Goal: Transaction & Acquisition: Book appointment/travel/reservation

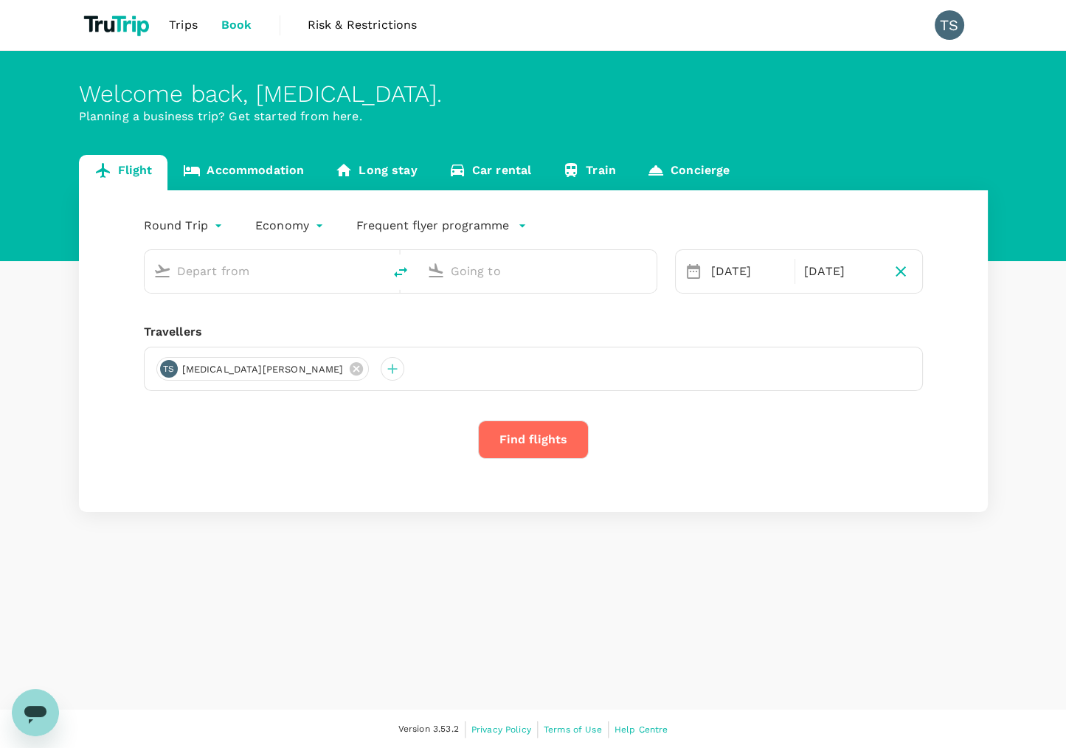
type input "[PERSON_NAME] Intl (MNL)"
type input "Singapore Changi (SIN)"
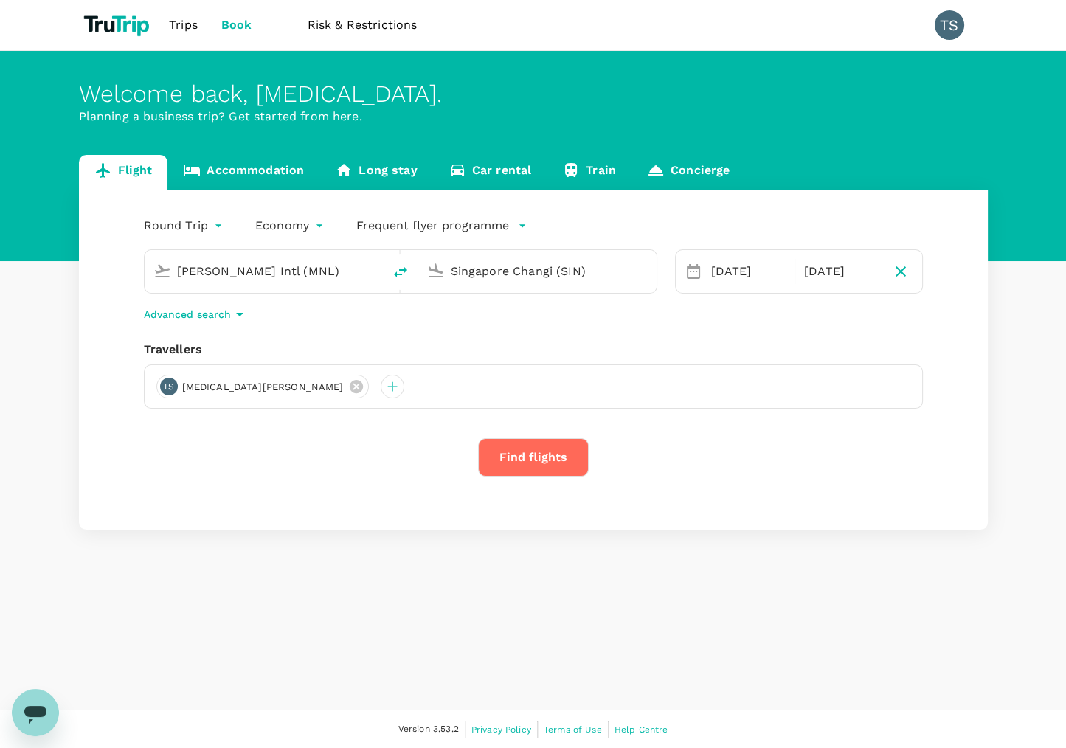
click at [477, 276] on input "Singapore Changi (SIN)" at bounding box center [538, 271] width 175 height 23
click at [536, 331] on p "[GEOGRAPHIC_DATA] Intl" at bounding box center [559, 329] width 260 height 15
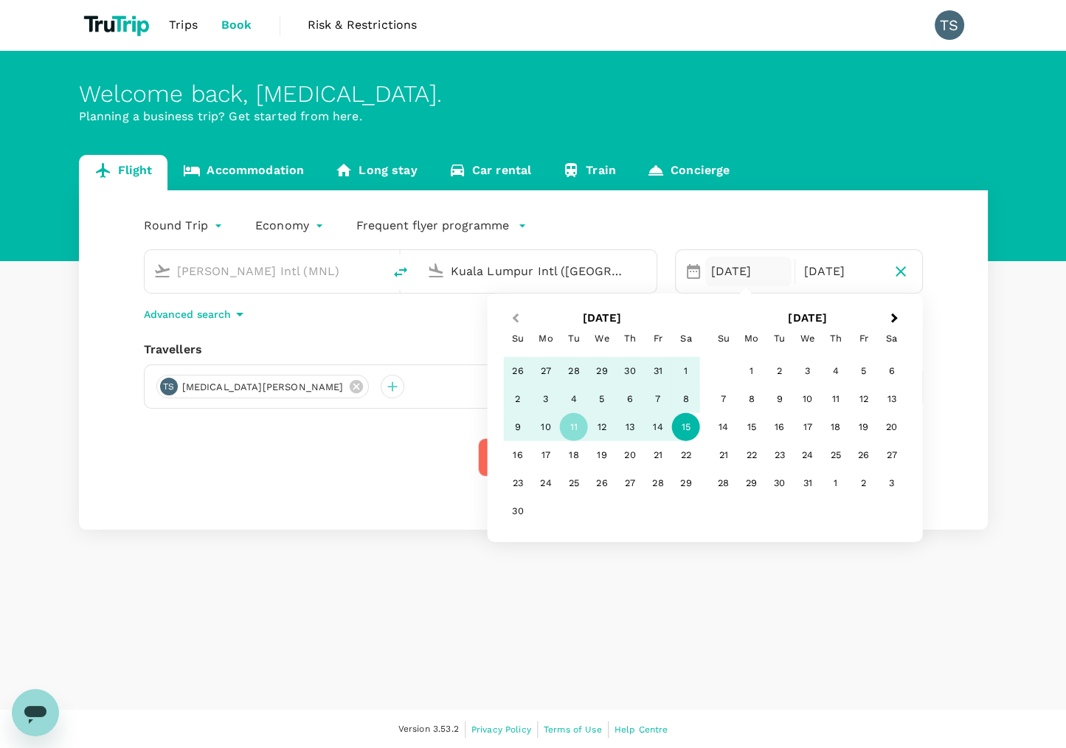
type input "Kuala Lumpur Intl ([GEOGRAPHIC_DATA])"
click at [520, 314] on button "Previous Month" at bounding box center [514, 320] width 24 height 24
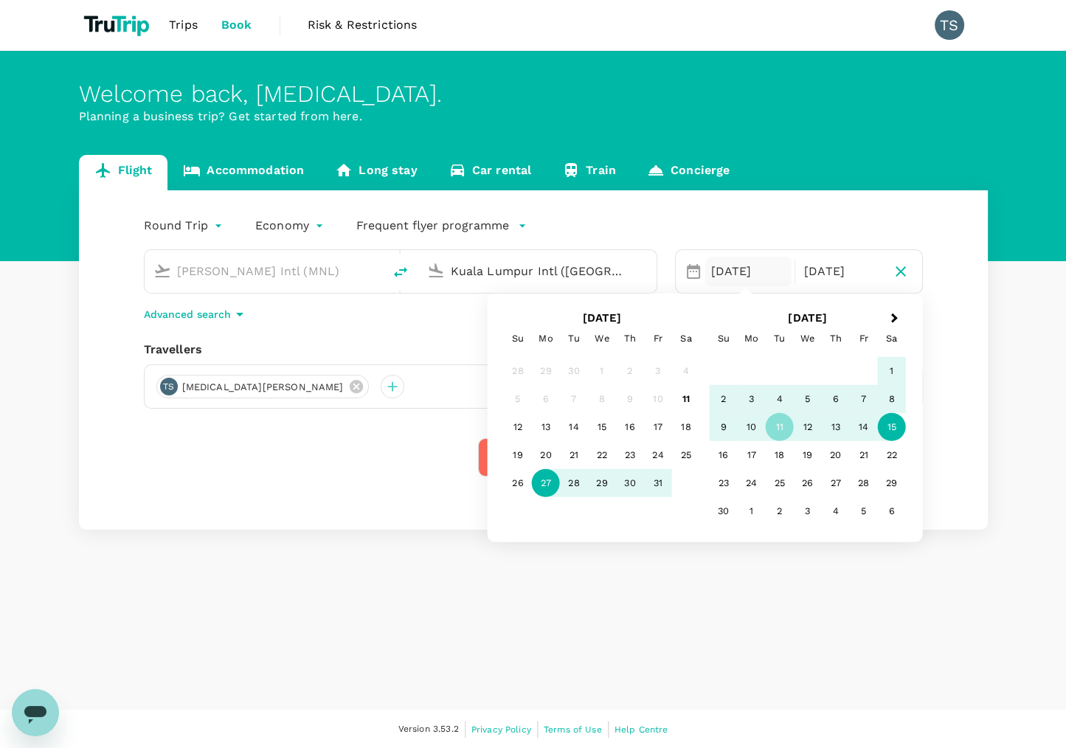
click at [542, 490] on div "27" at bounding box center [546, 483] width 28 height 28
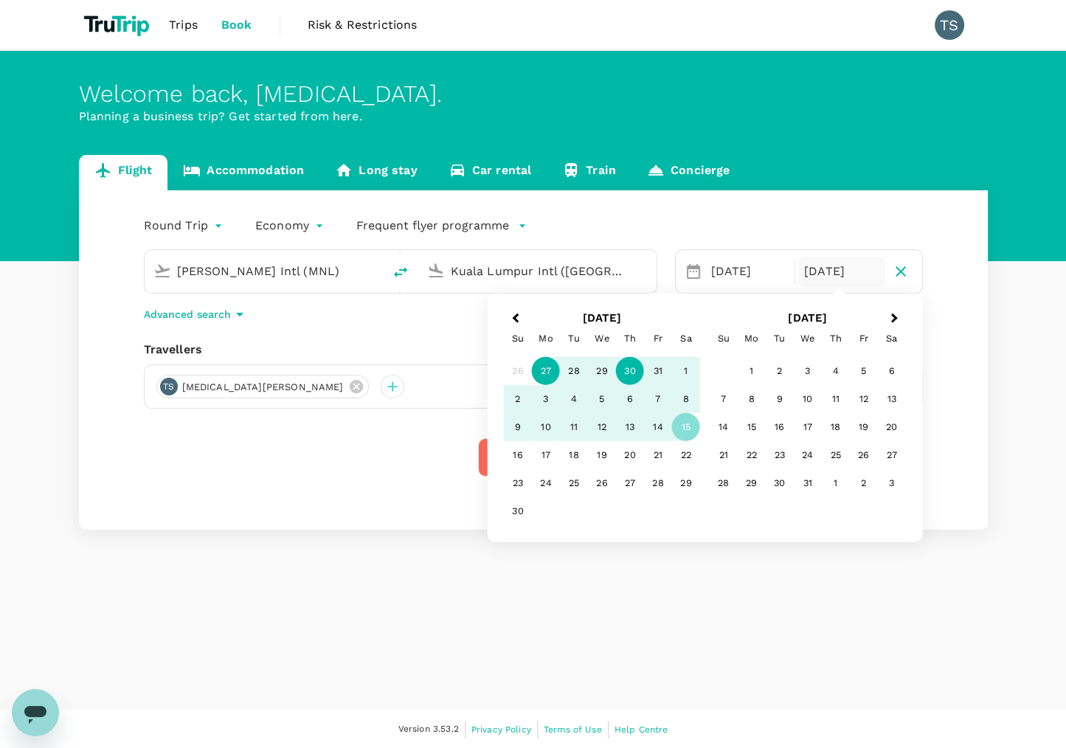
click at [631, 369] on div "30" at bounding box center [630, 371] width 28 height 28
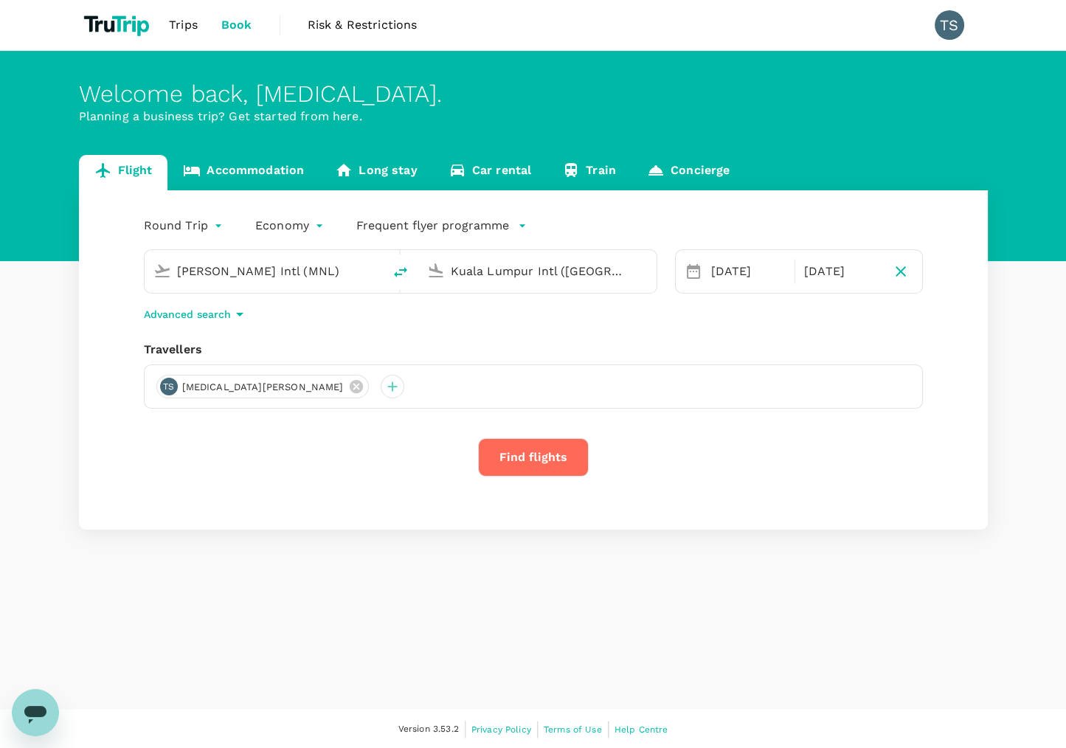
click at [553, 469] on button "Find flights" at bounding box center [533, 457] width 111 height 38
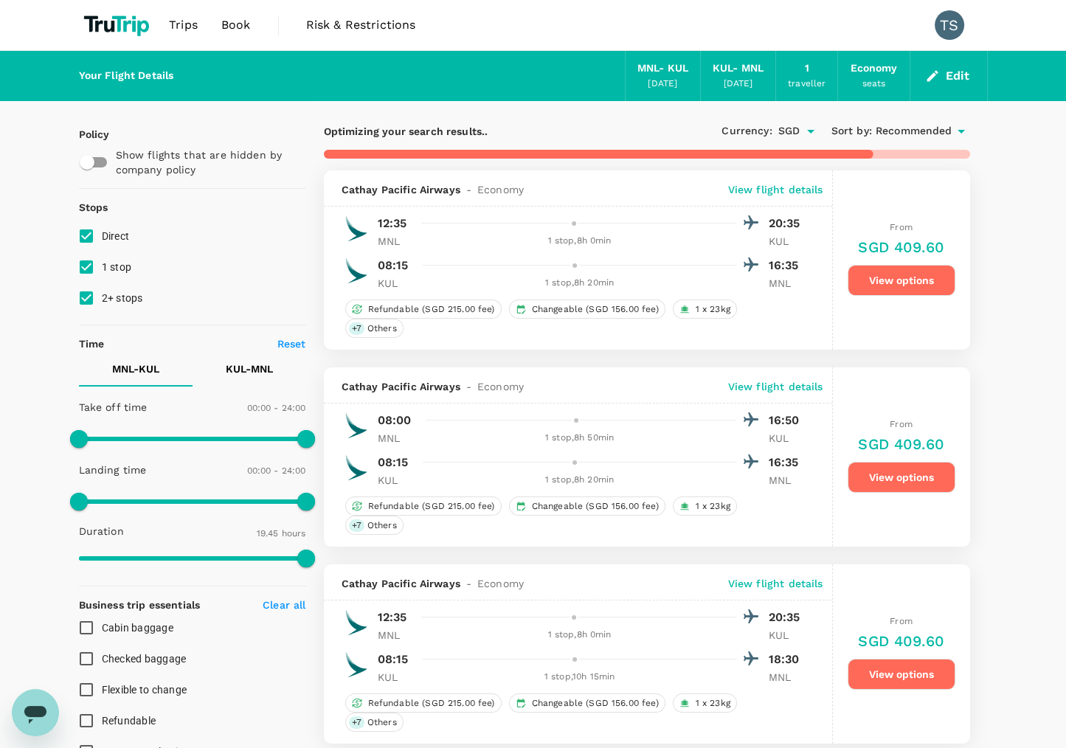
type input "1660"
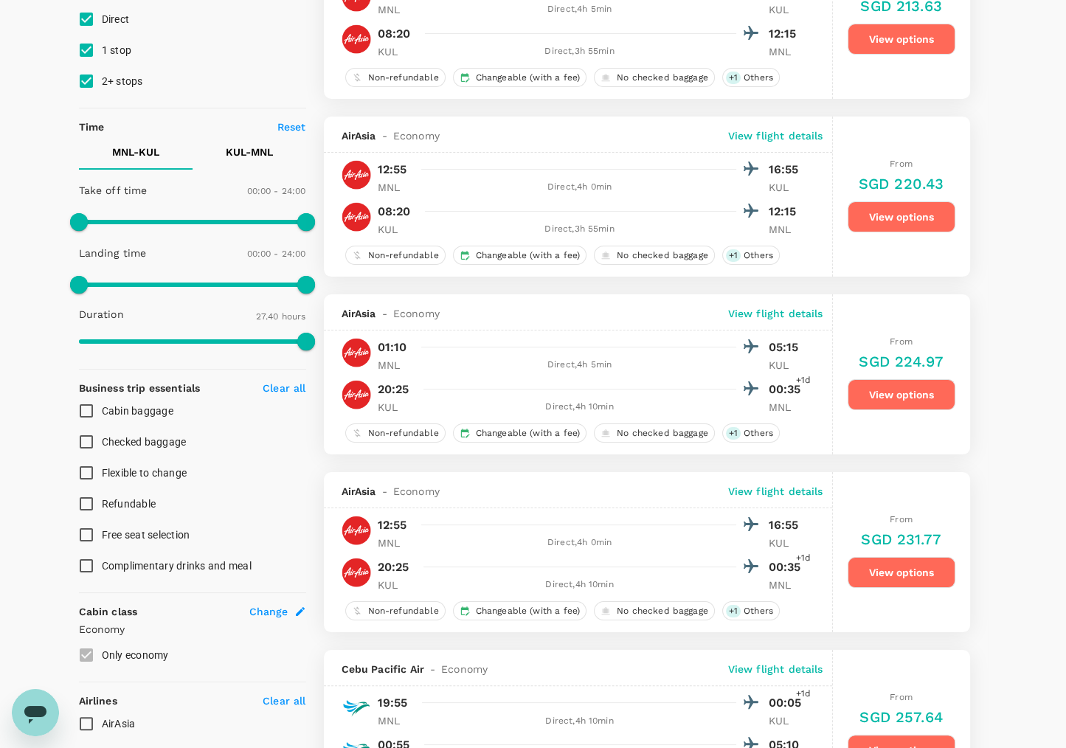
scroll to position [212, 0]
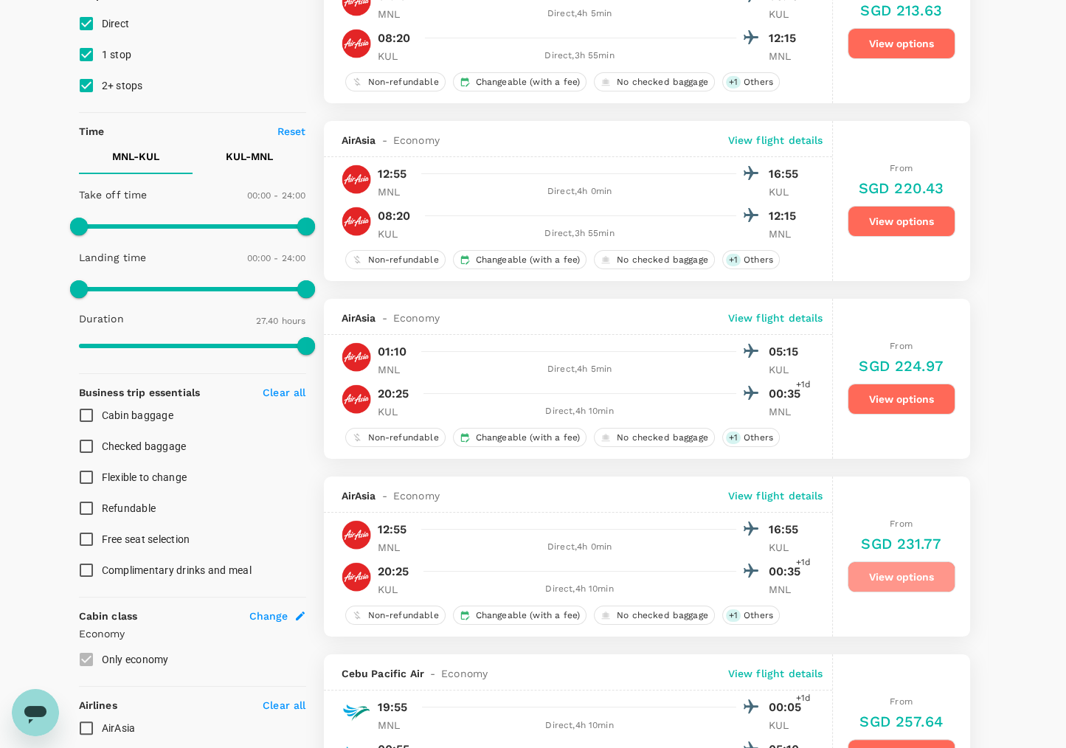
click at [893, 578] on button "View options" at bounding box center [901, 576] width 108 height 31
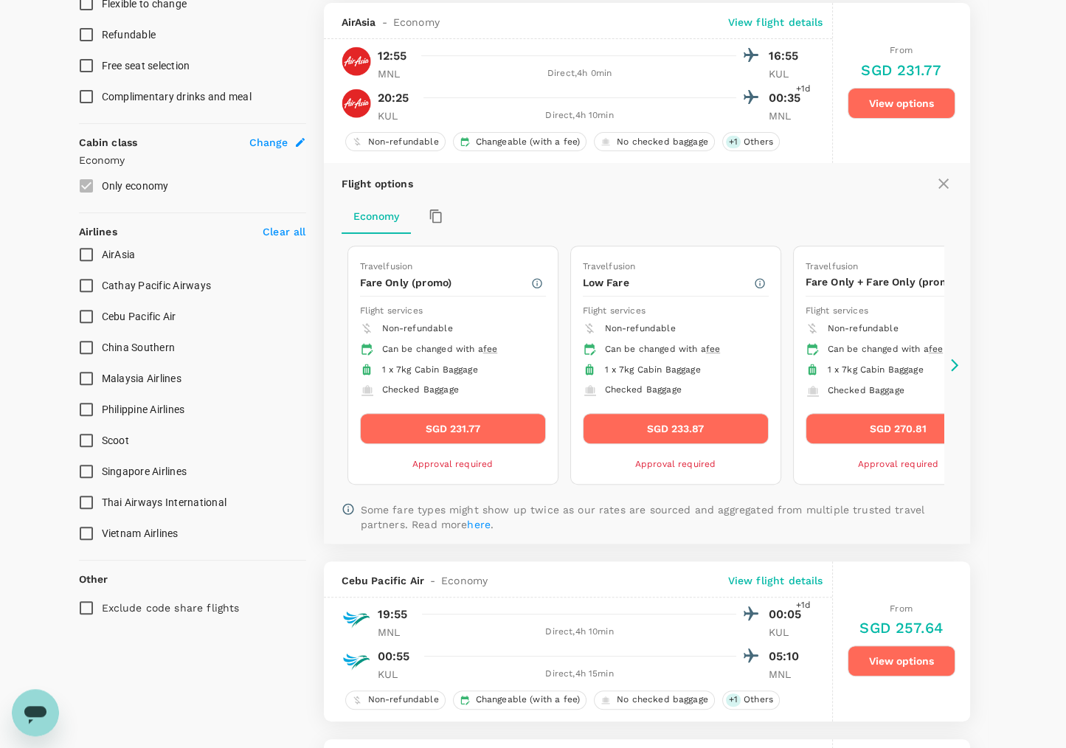
scroll to position [687, 0]
click at [956, 352] on div "Flight options Economy Travelfusion Fare Only (promo) Flight services Non-refun…" at bounding box center [647, 352] width 646 height 381
click at [954, 363] on icon at bounding box center [954, 364] width 15 height 15
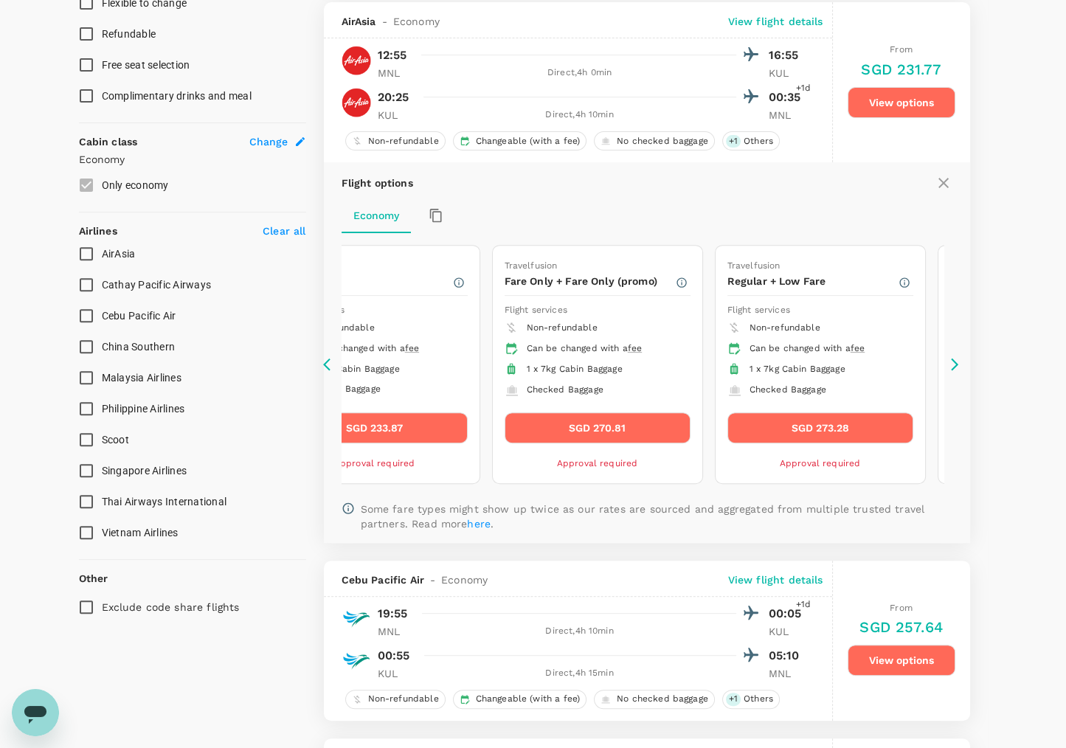
click at [954, 363] on icon at bounding box center [954, 364] width 15 height 15
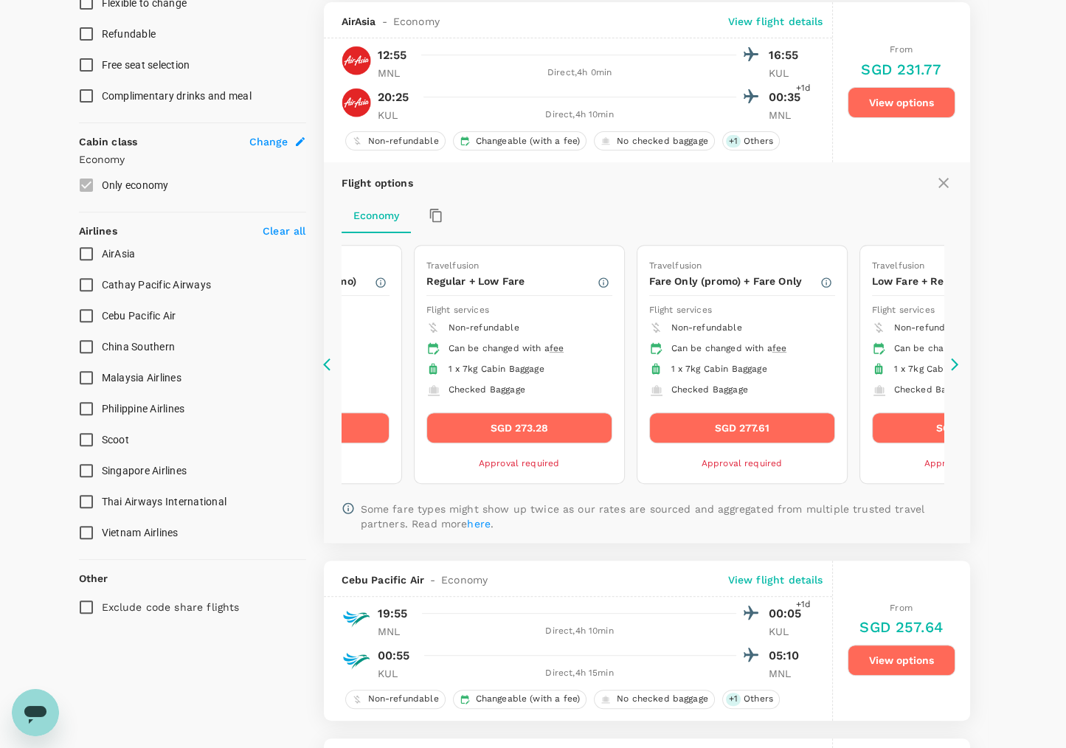
click at [954, 363] on icon at bounding box center [954, 364] width 15 height 15
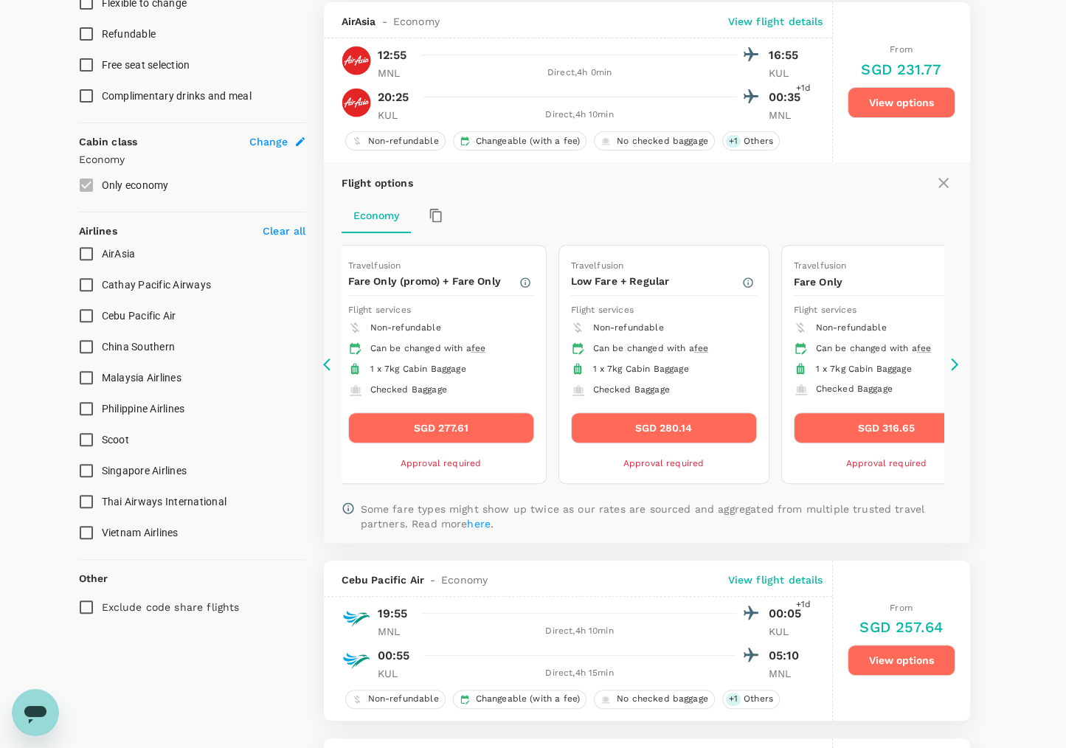
click at [954, 363] on icon at bounding box center [954, 364] width 15 height 15
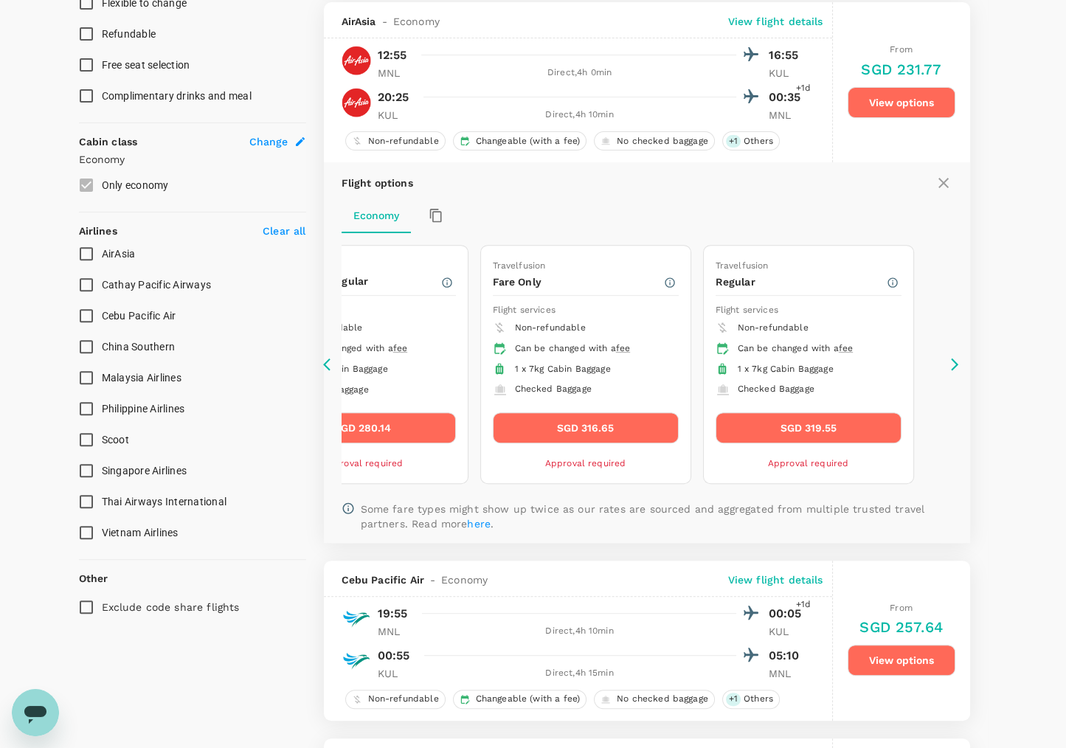
click at [954, 363] on icon at bounding box center [954, 364] width 15 height 15
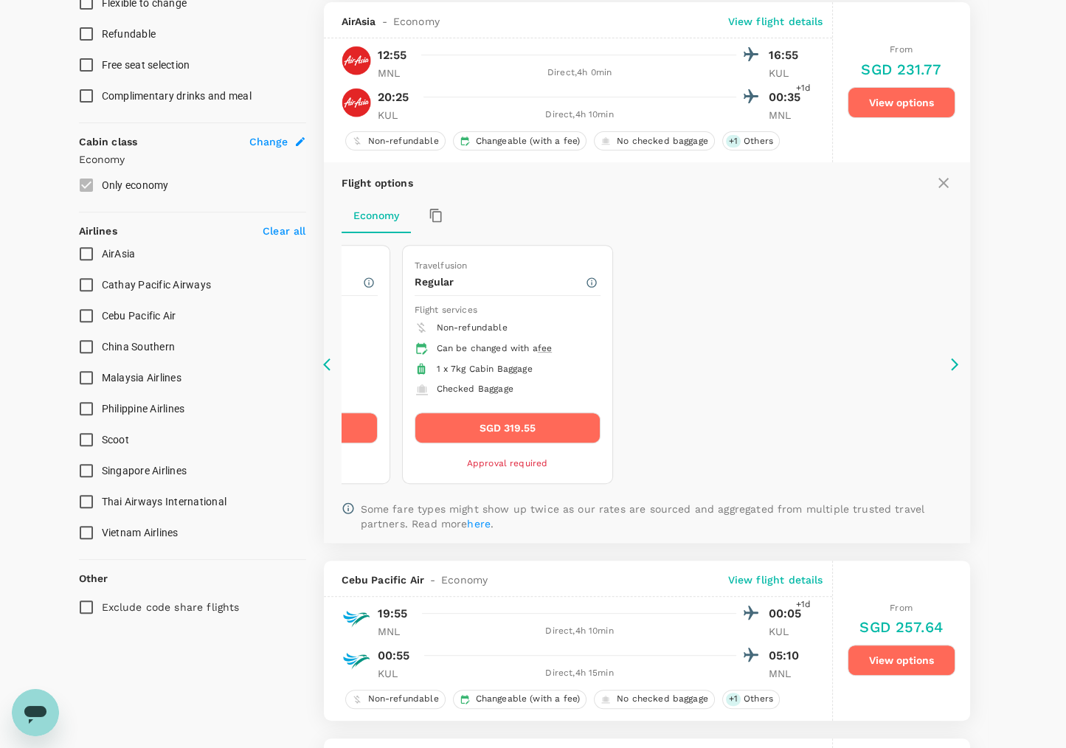
click at [328, 358] on icon at bounding box center [326, 364] width 7 height 13
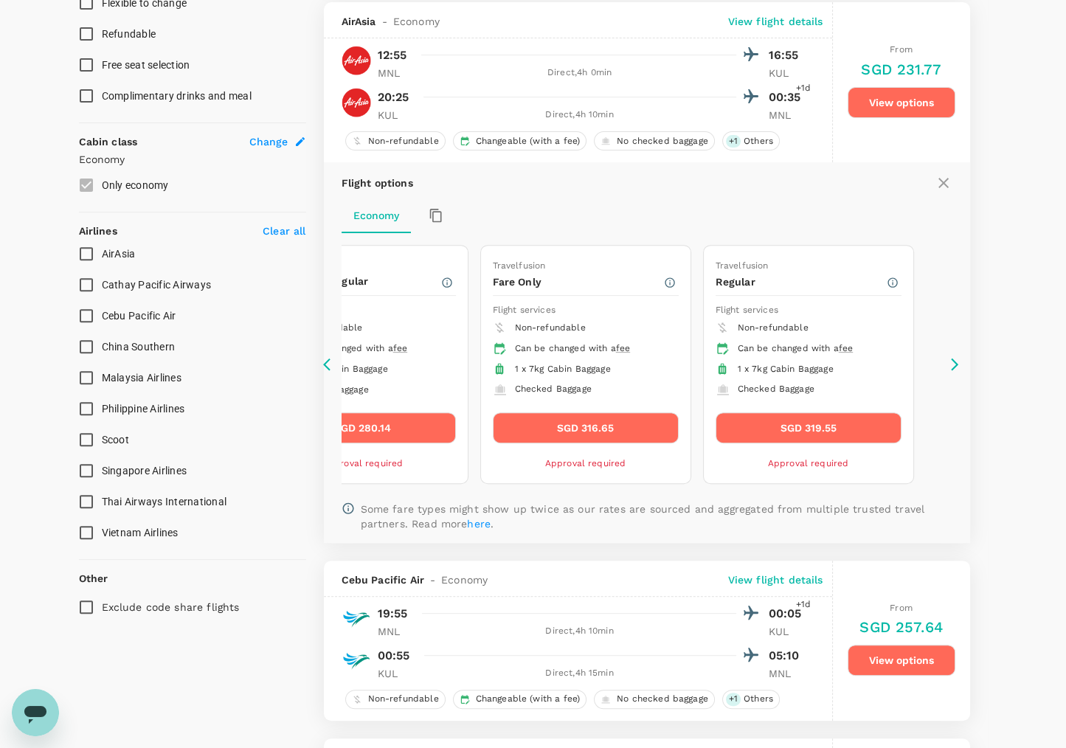
click at [328, 358] on icon at bounding box center [326, 364] width 7 height 13
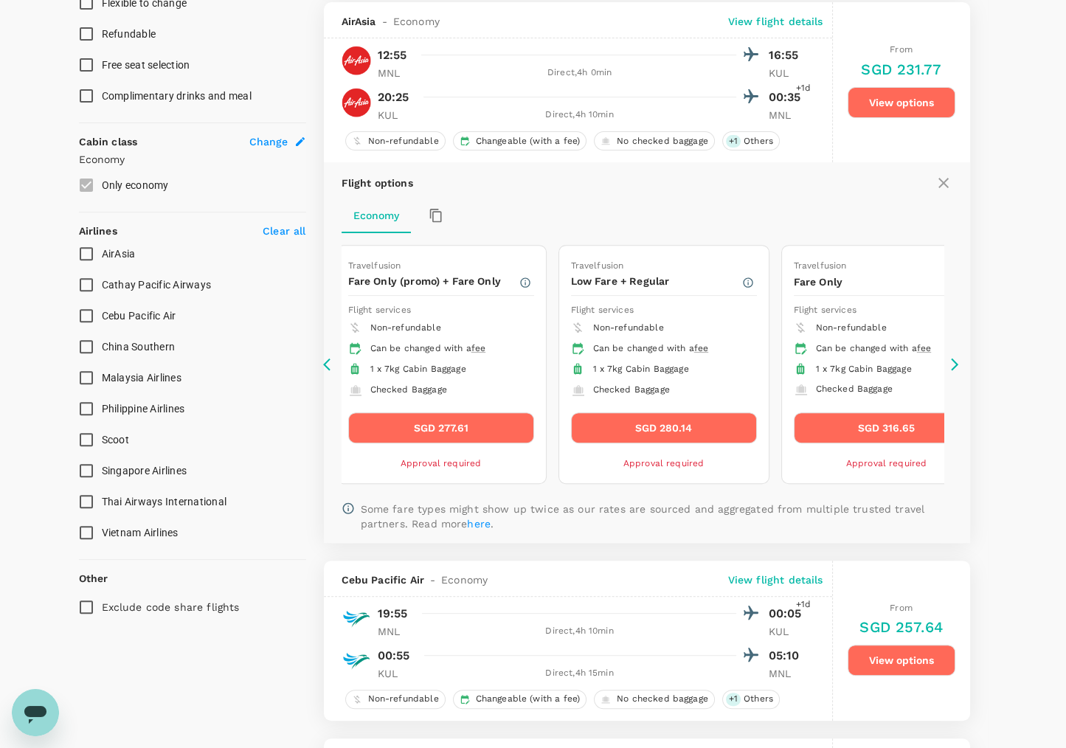
click at [328, 358] on icon at bounding box center [326, 364] width 7 height 13
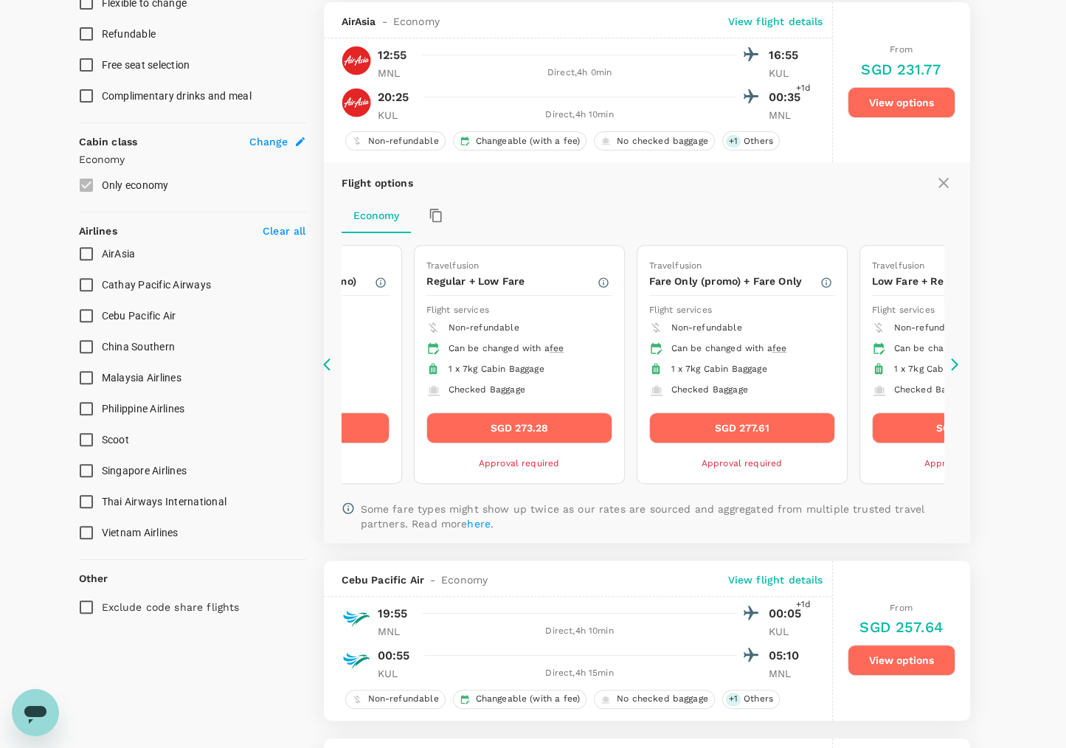
click at [327, 358] on icon at bounding box center [326, 364] width 7 height 13
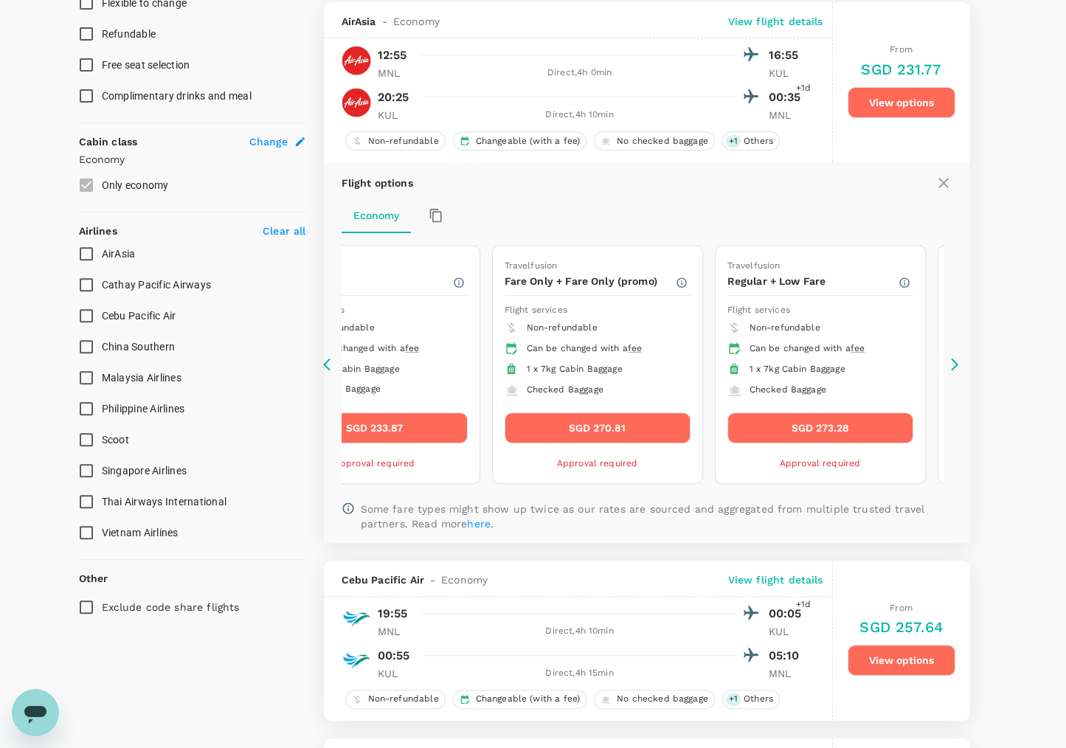
click at [326, 358] on icon at bounding box center [326, 364] width 7 height 13
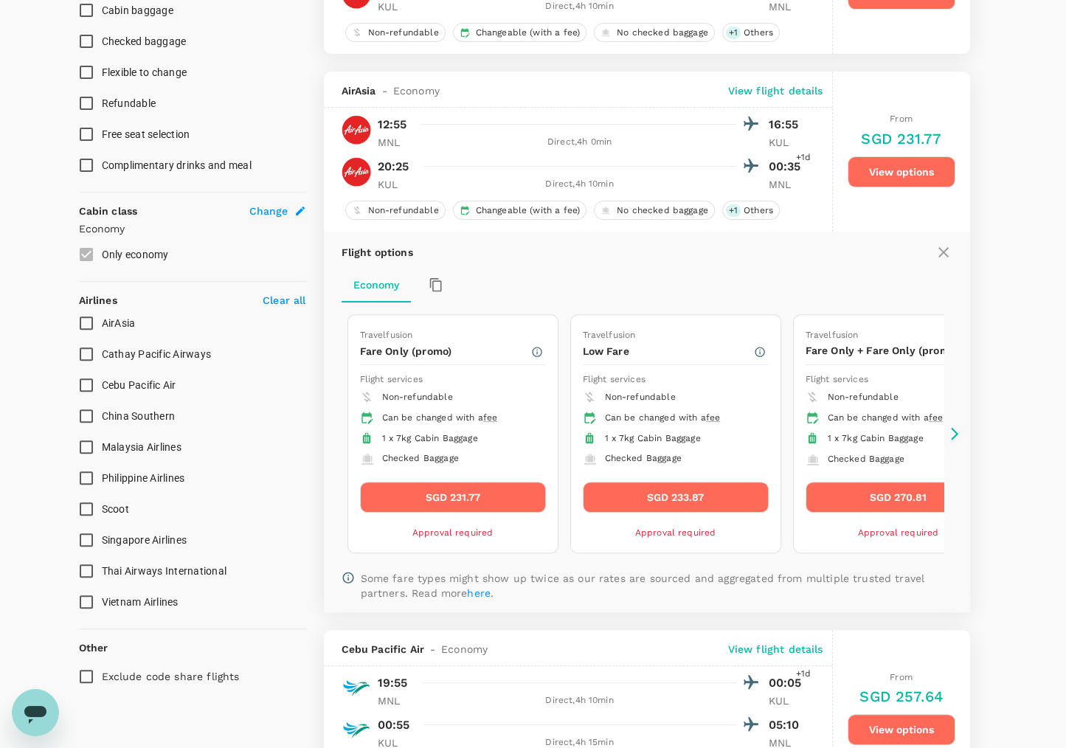
scroll to position [604, 0]
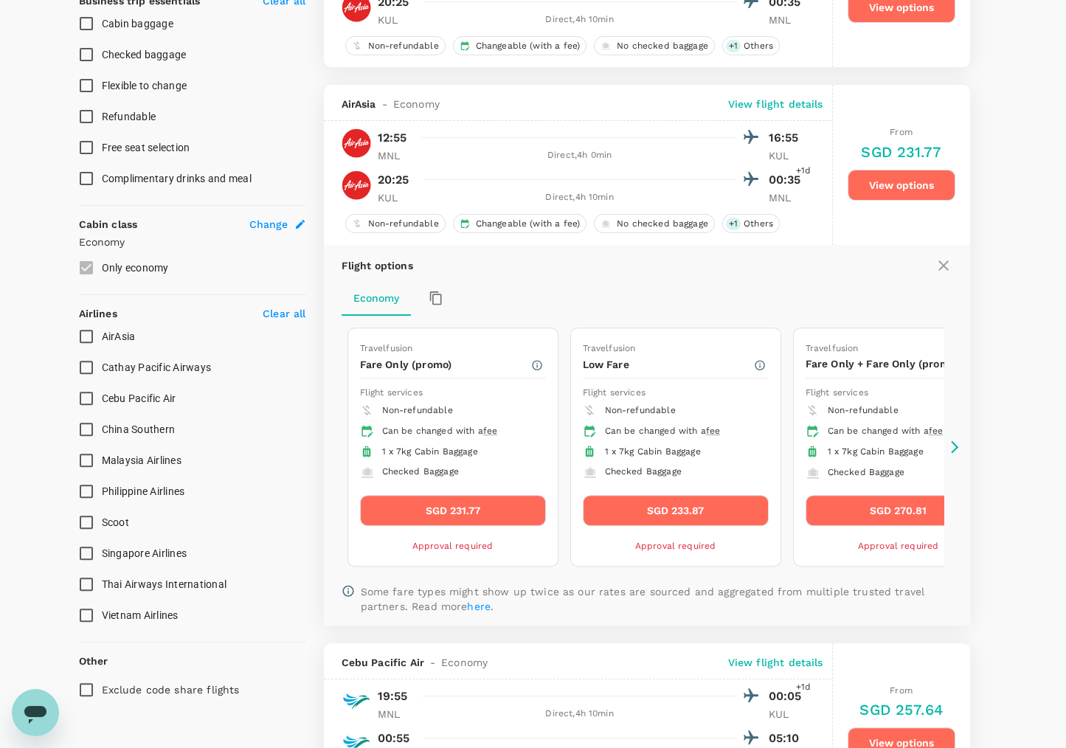
click at [439, 506] on button "SGD 231.77" at bounding box center [453, 510] width 186 height 31
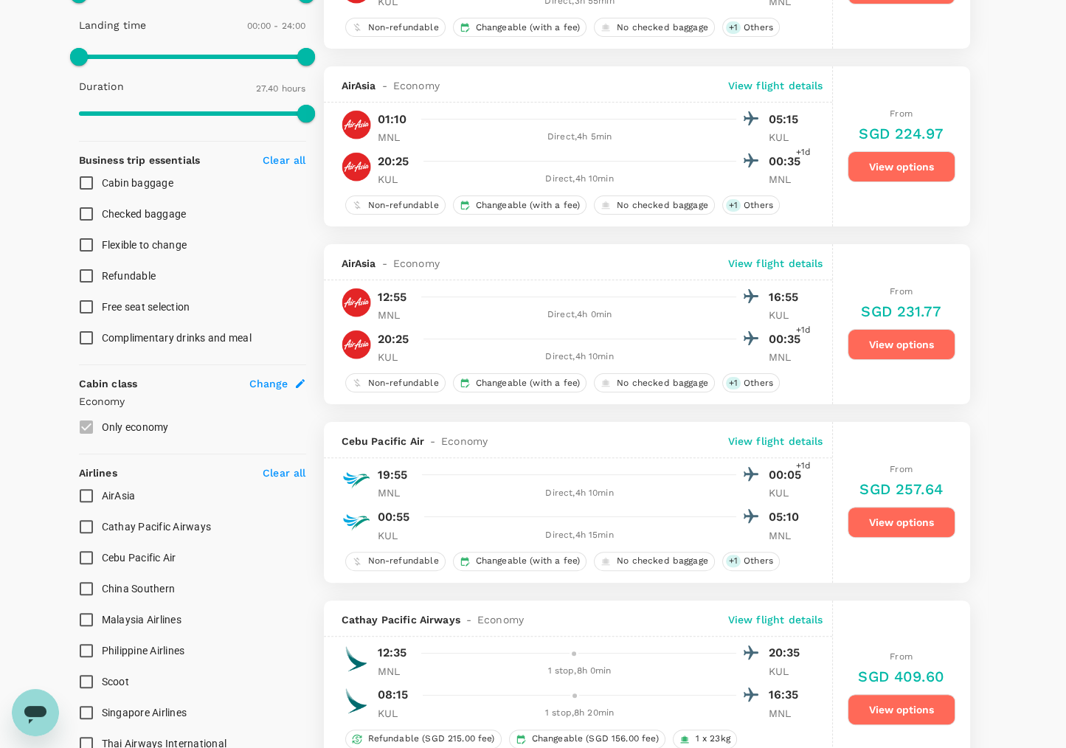
scroll to position [346, 0]
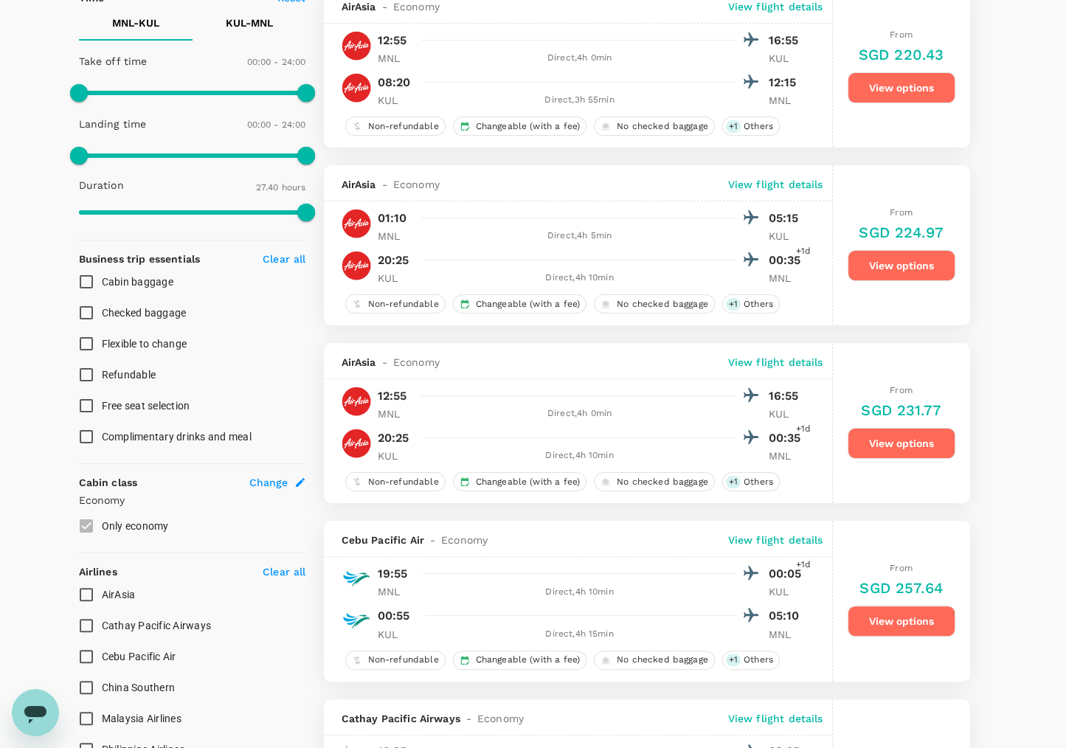
click at [77, 308] on input "Checked baggage" at bounding box center [86, 312] width 31 height 31
checkbox input "true"
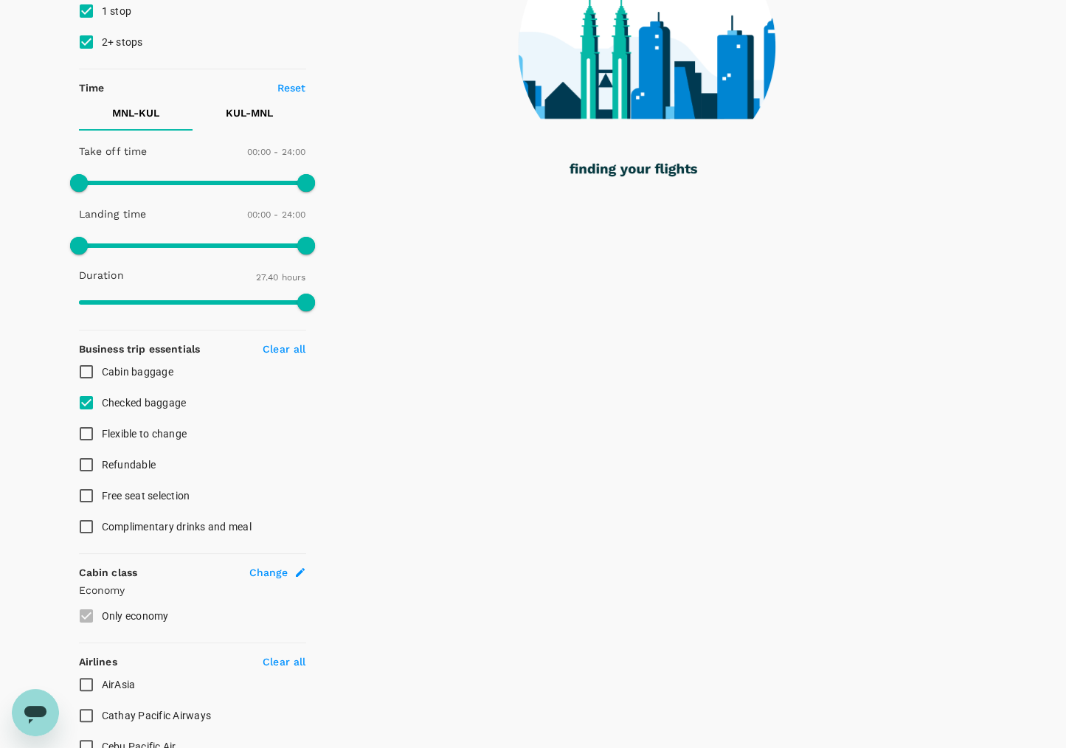
scroll to position [195, 0]
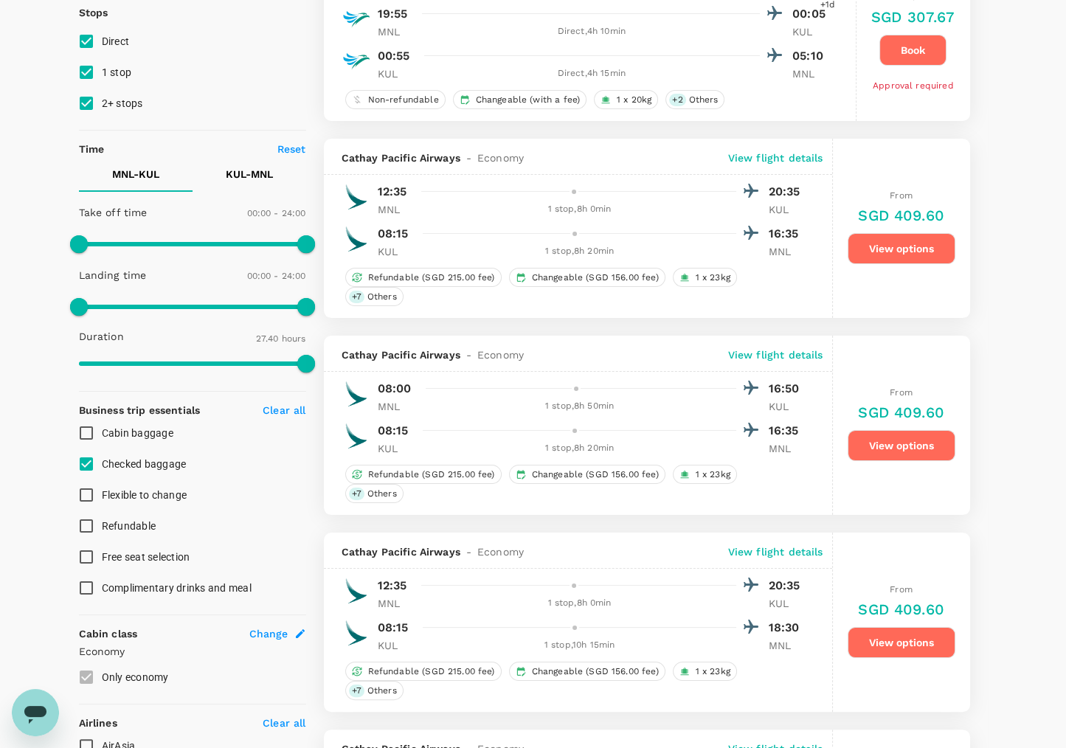
type input "SGD"
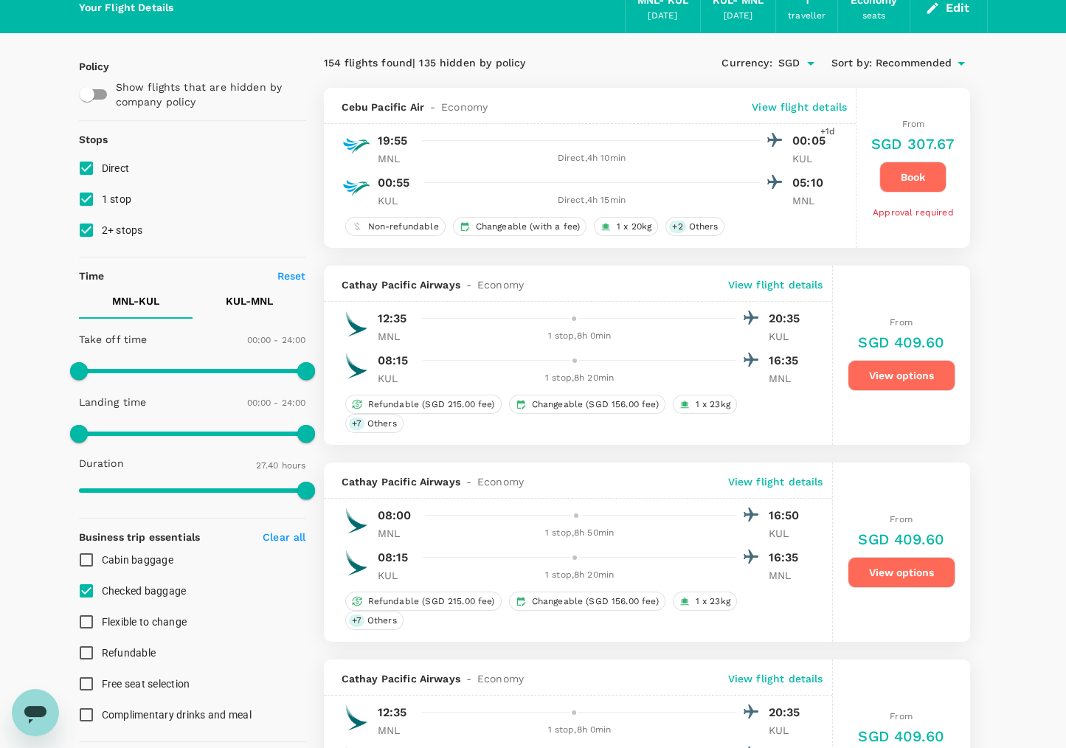
scroll to position [127, 0]
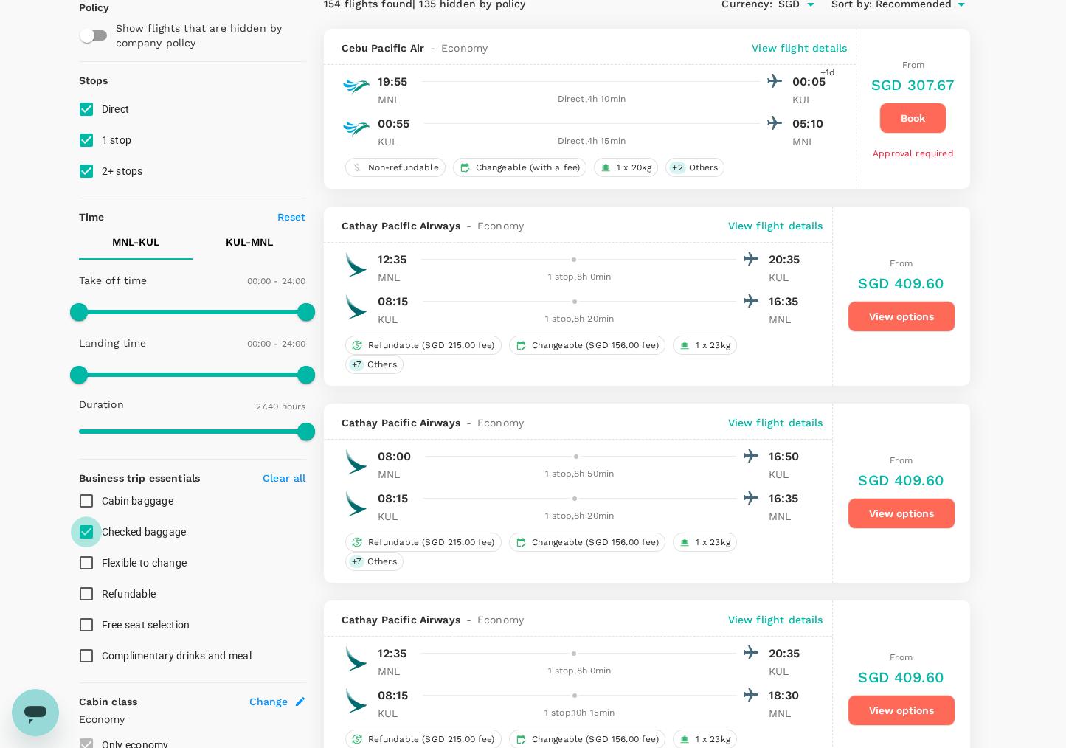
click at [90, 534] on input "Checked baggage" at bounding box center [86, 531] width 31 height 31
checkbox input "false"
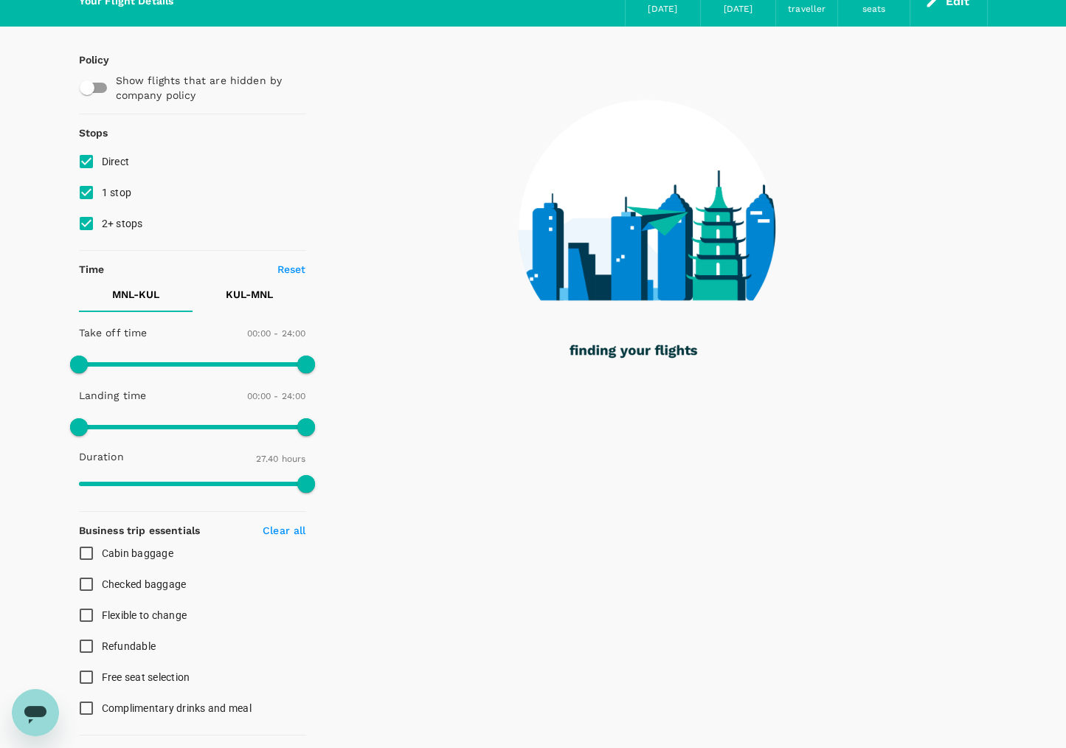
scroll to position [0, 0]
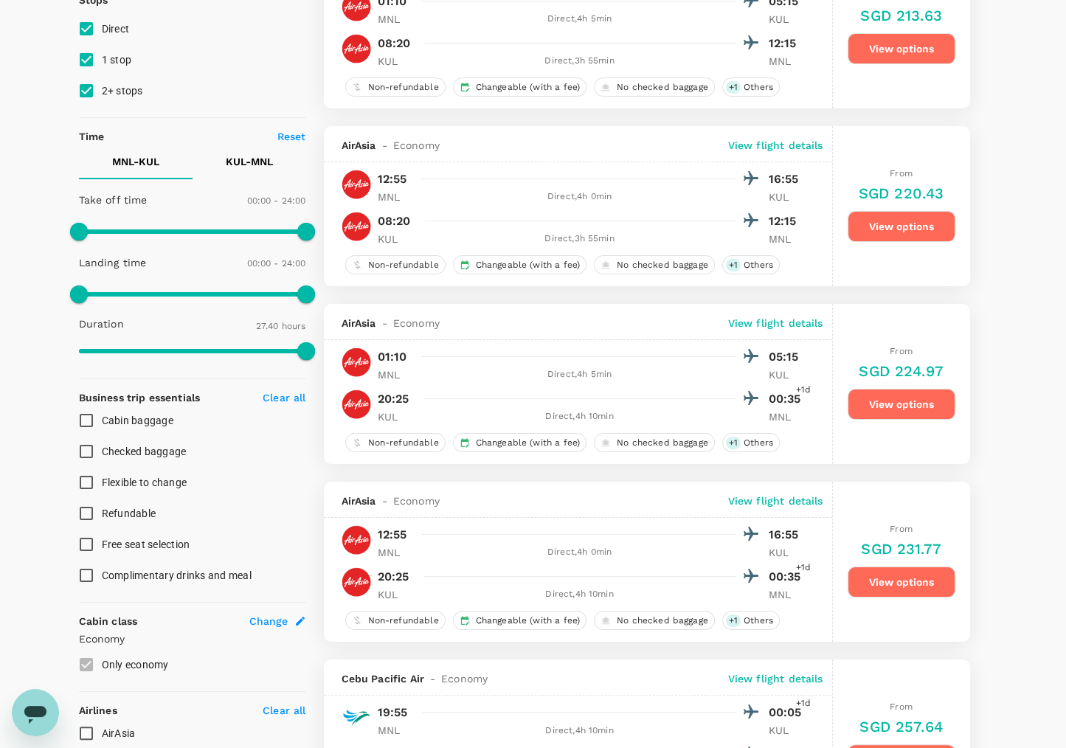
type input "SGD"
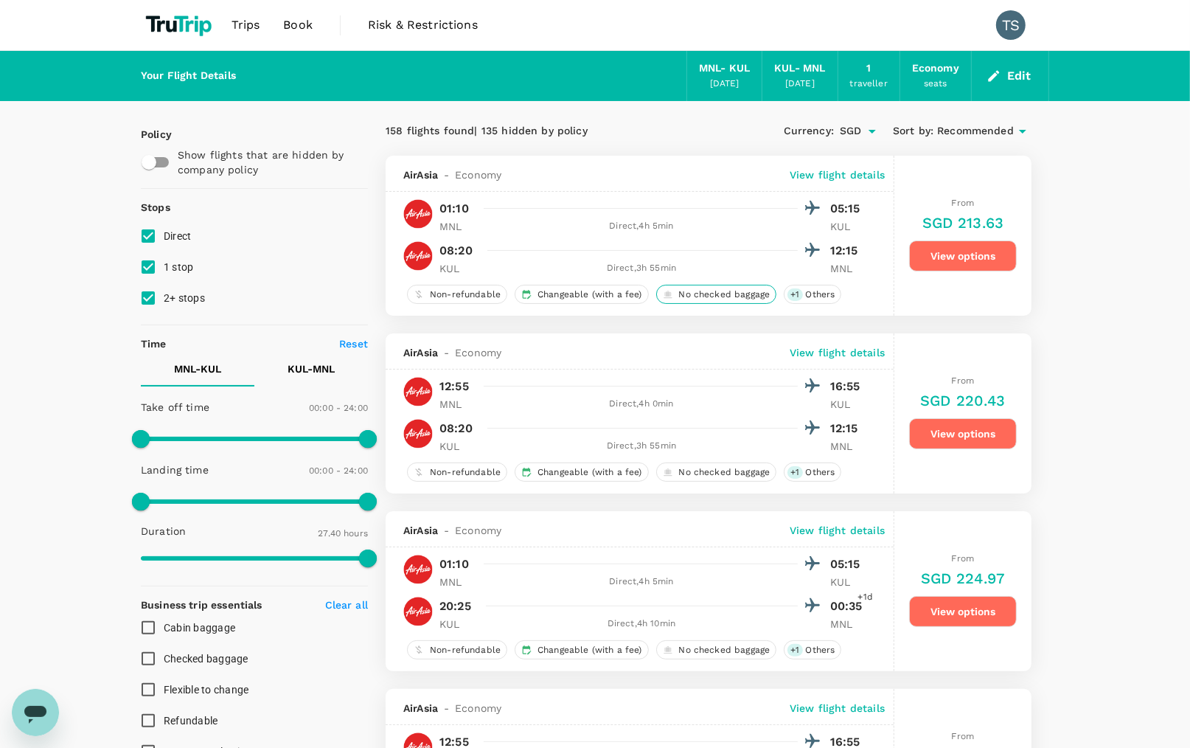
click at [742, 298] on span "No checked baggage" at bounding box center [724, 294] width 103 height 13
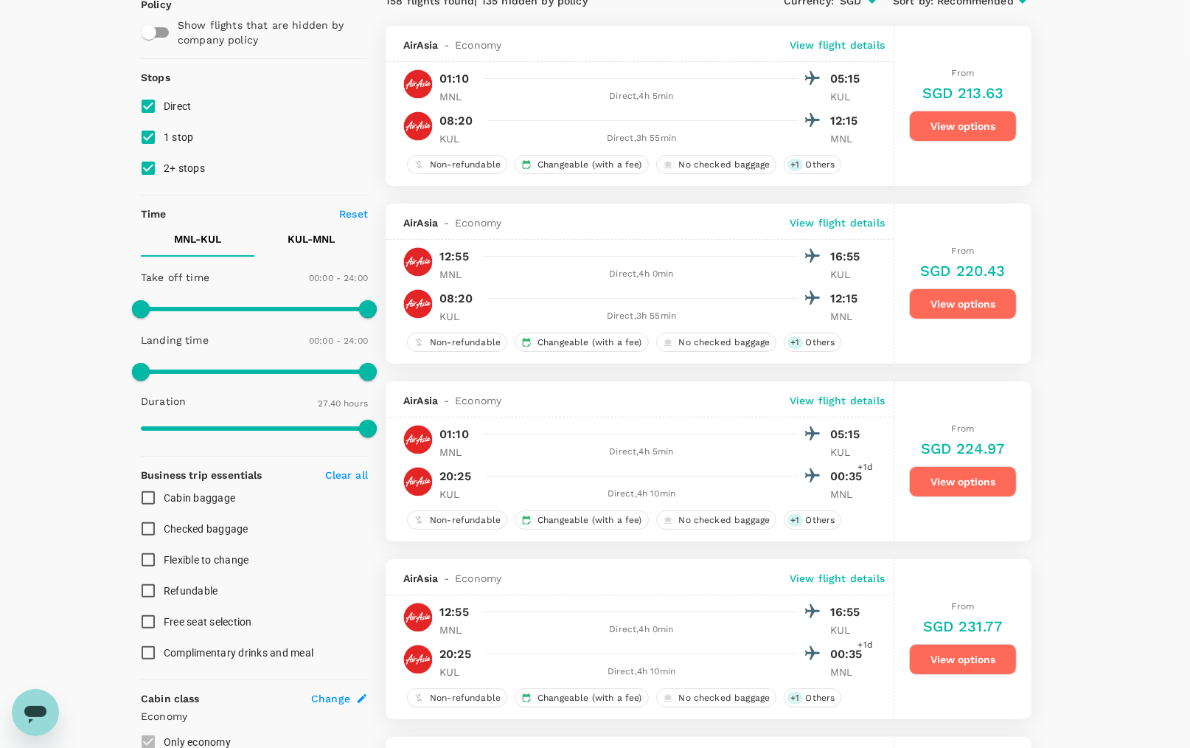
scroll to position [134, 0]
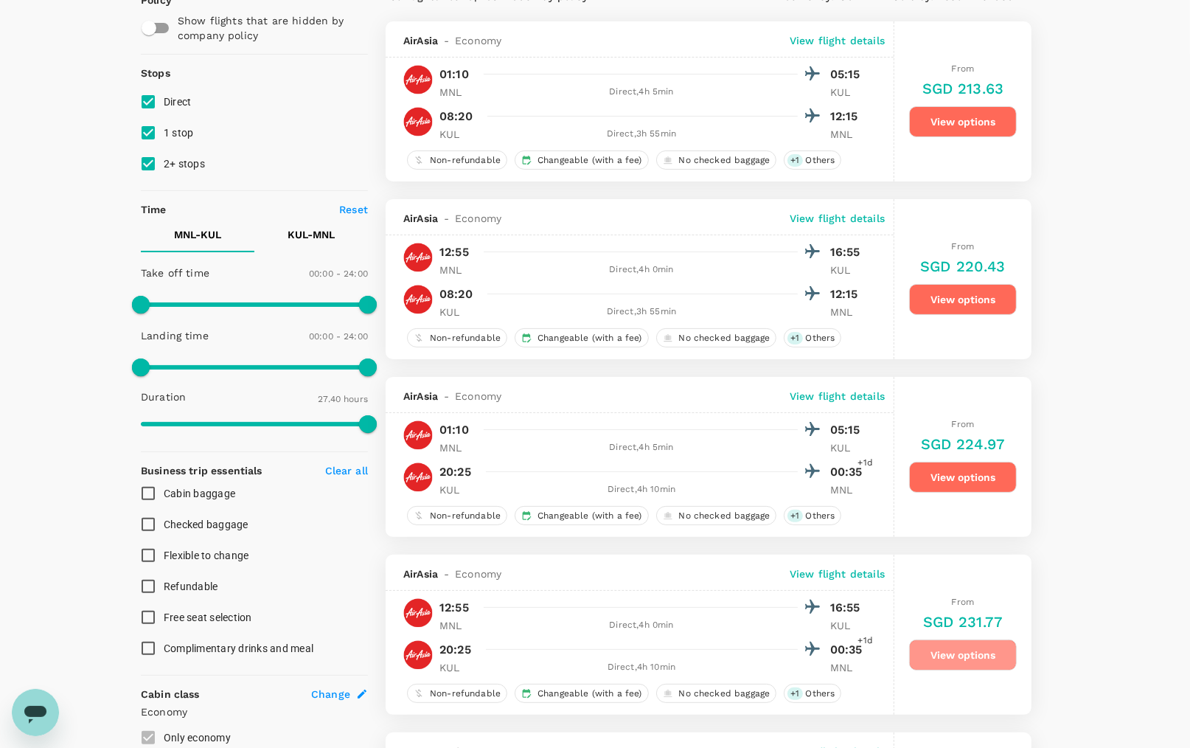
click at [962, 659] on button "View options" at bounding box center [963, 654] width 108 height 31
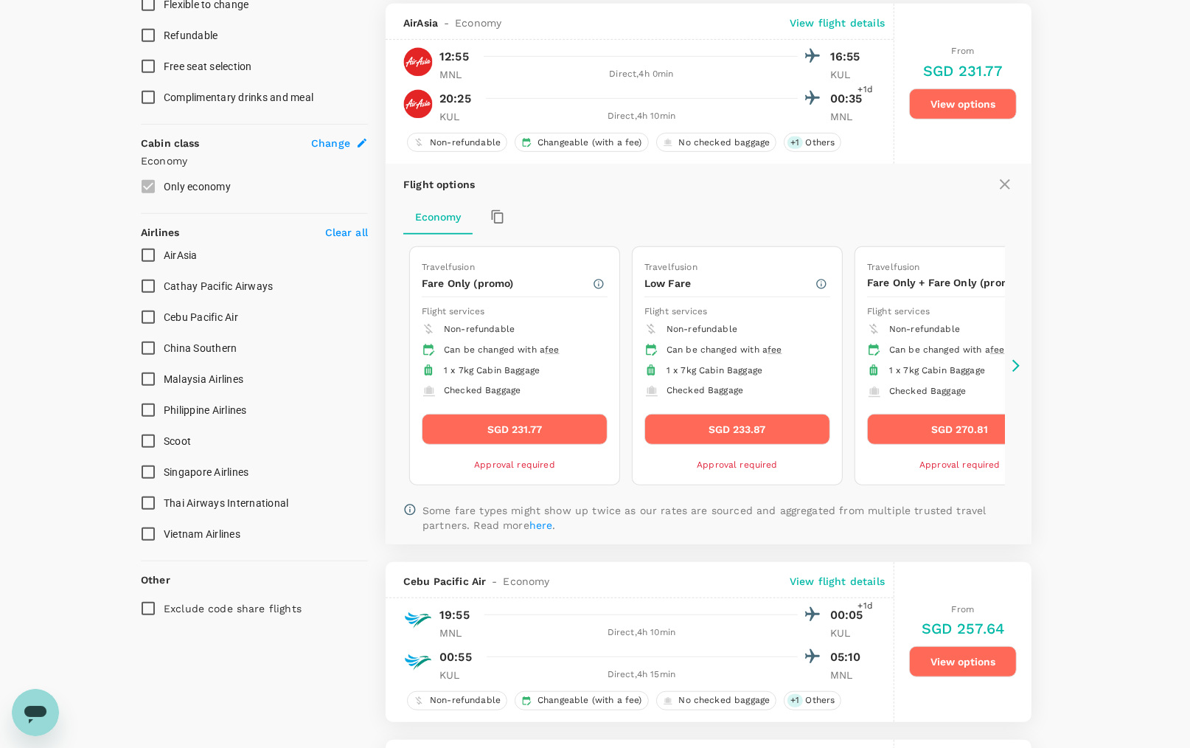
scroll to position [687, 0]
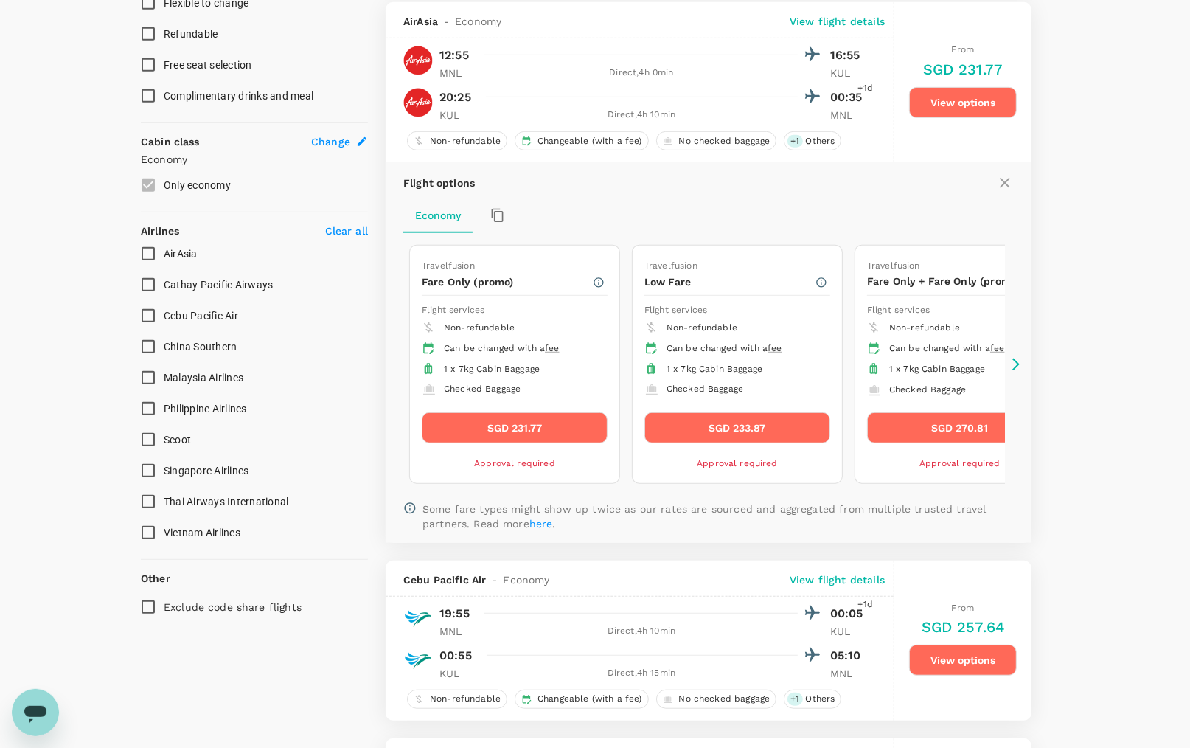
click at [1018, 357] on icon at bounding box center [1016, 364] width 15 height 15
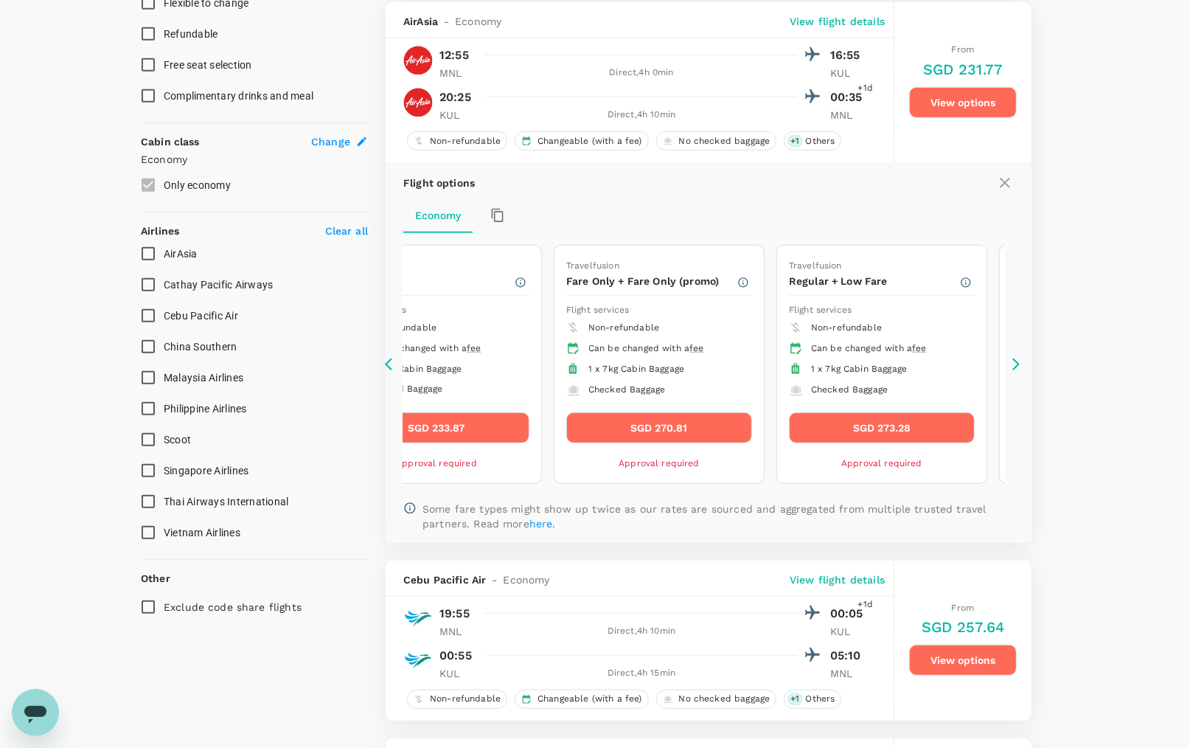
click at [1018, 357] on icon at bounding box center [1016, 364] width 15 height 15
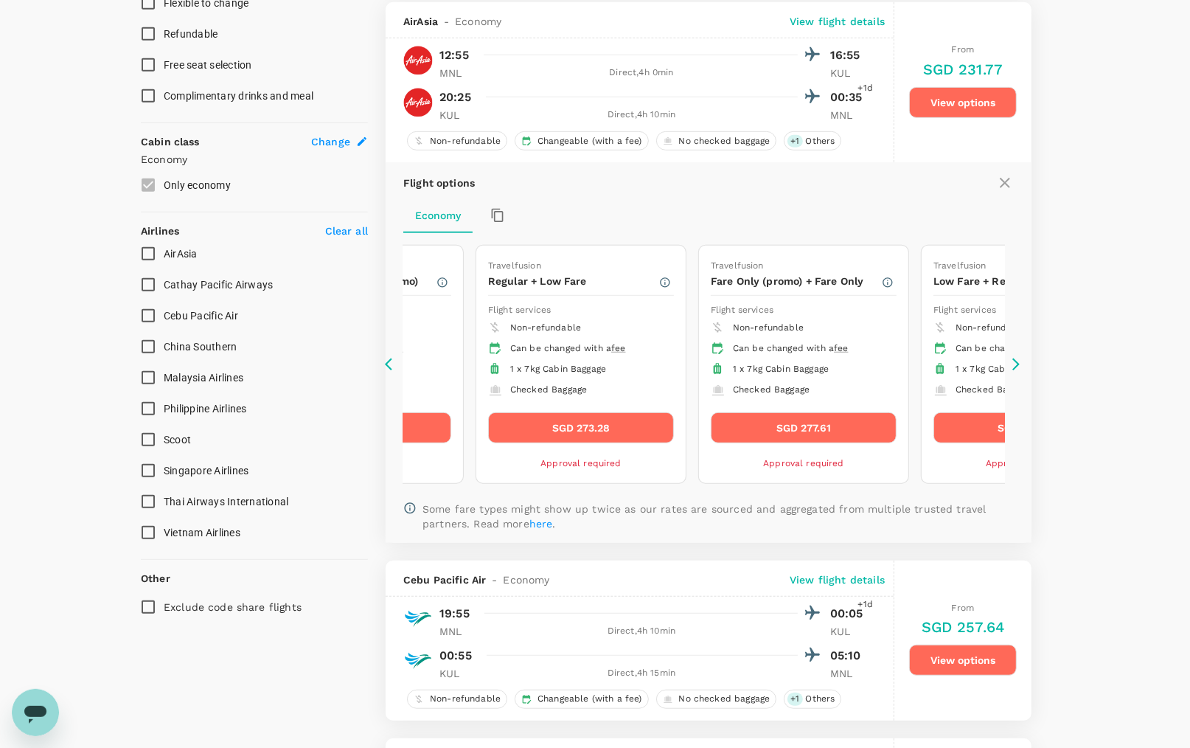
click at [1018, 357] on icon at bounding box center [1016, 364] width 15 height 15
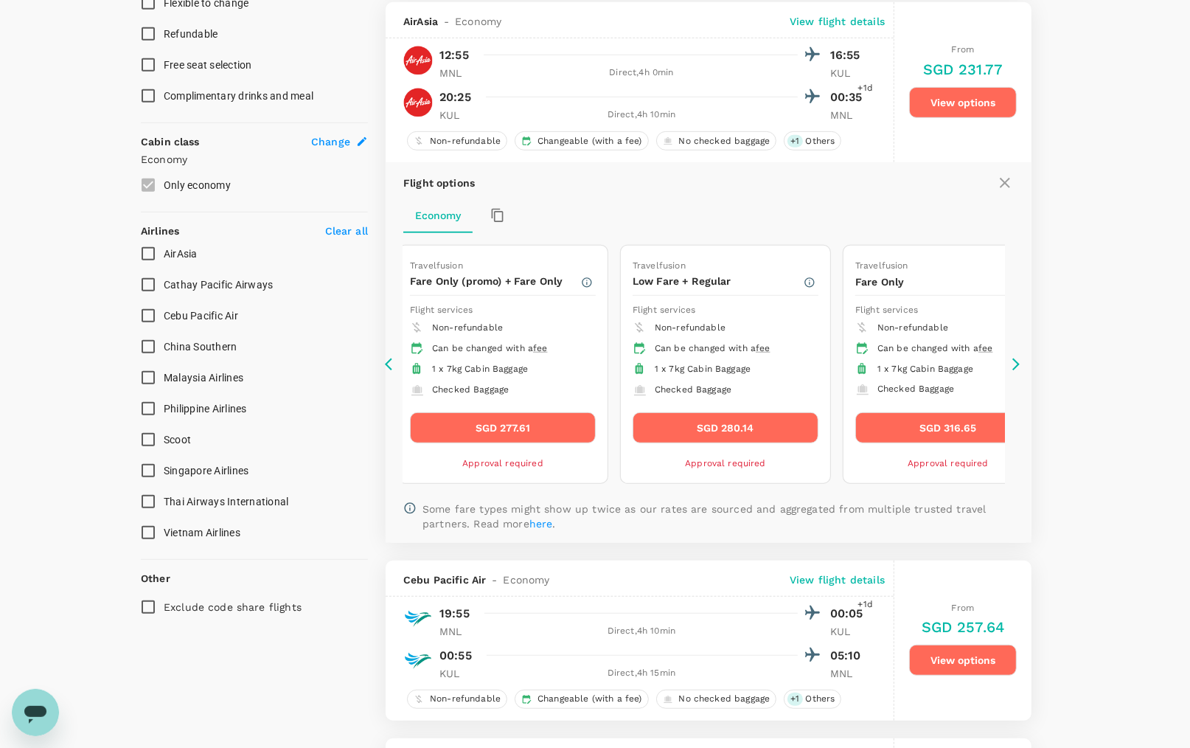
click at [1018, 357] on icon at bounding box center [1016, 364] width 15 height 15
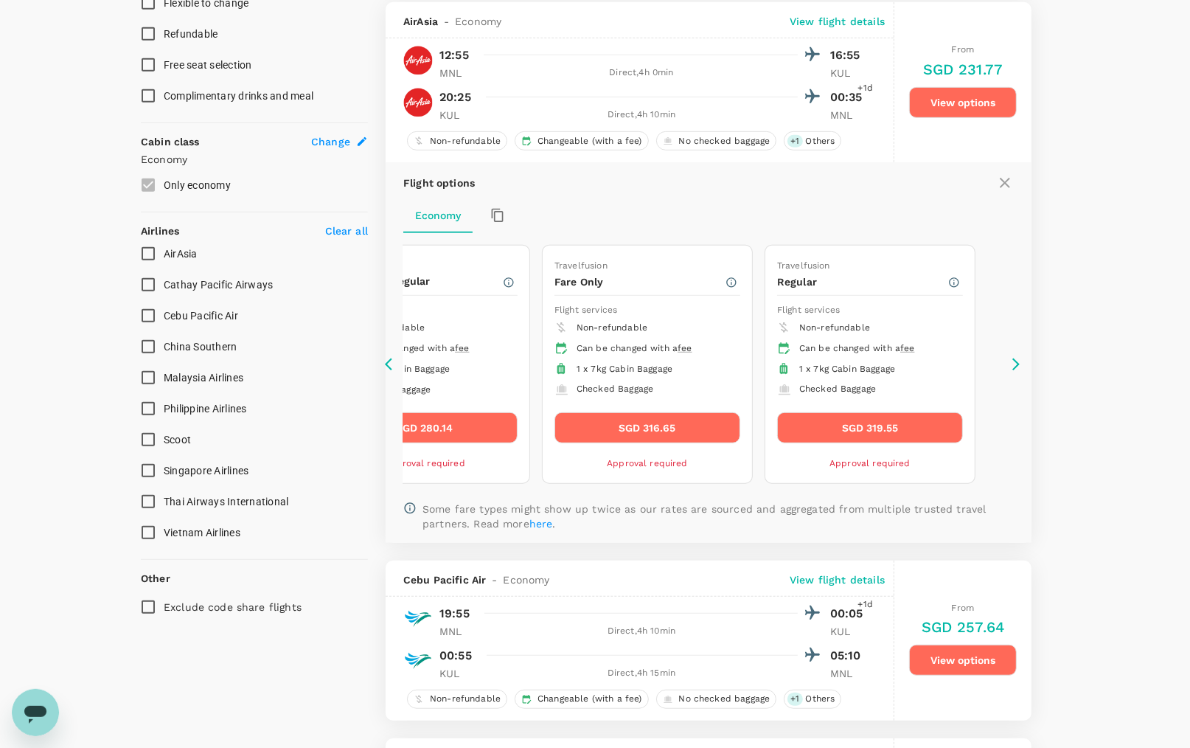
click at [389, 360] on icon at bounding box center [392, 364] width 15 height 15
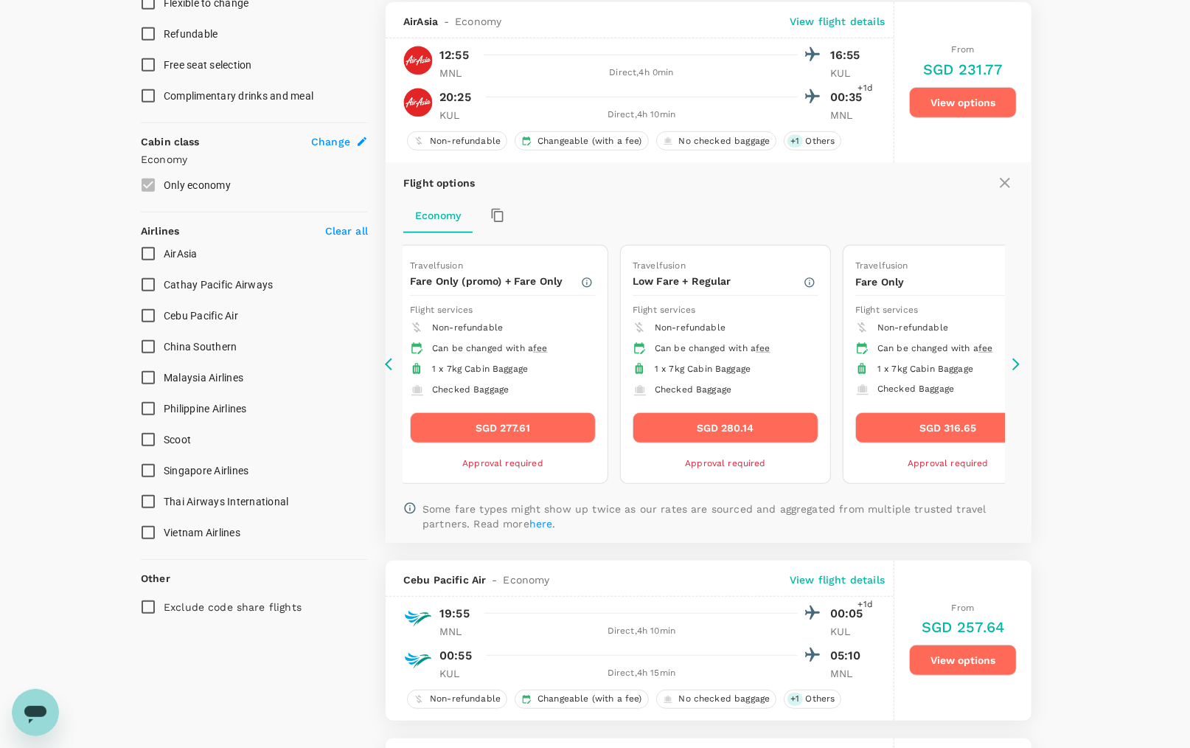
click at [389, 360] on icon at bounding box center [392, 364] width 15 height 15
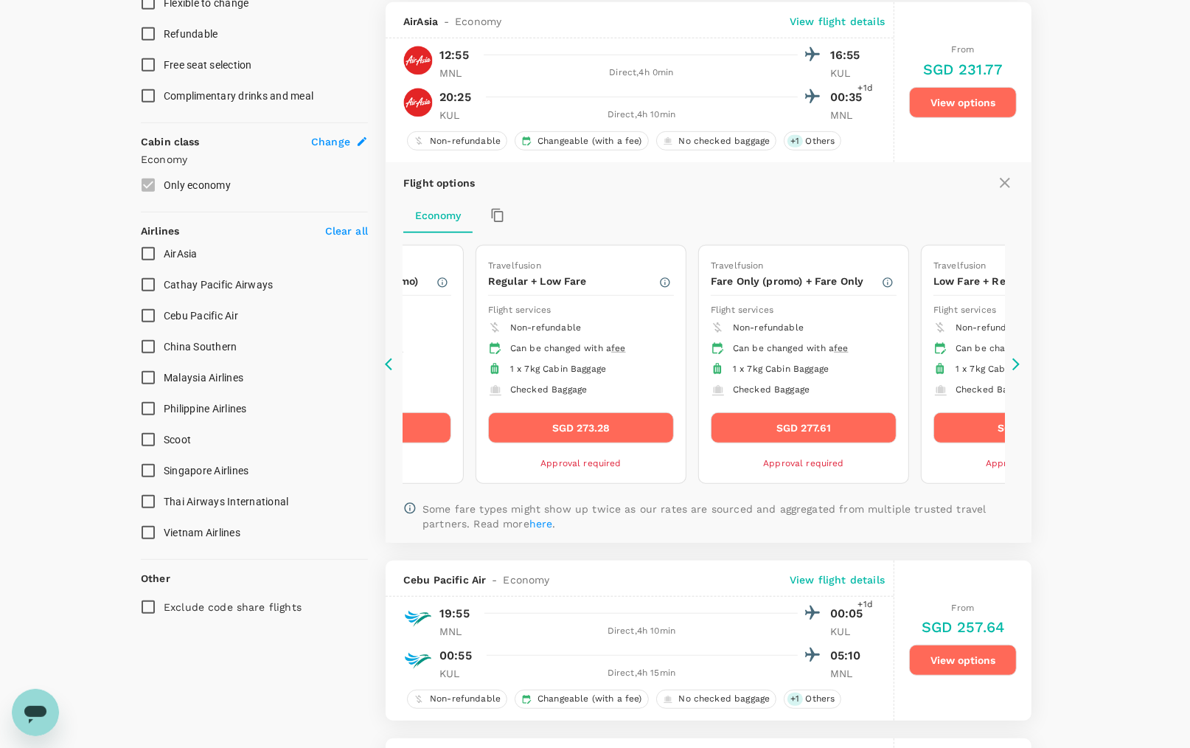
click at [389, 360] on icon at bounding box center [392, 364] width 15 height 15
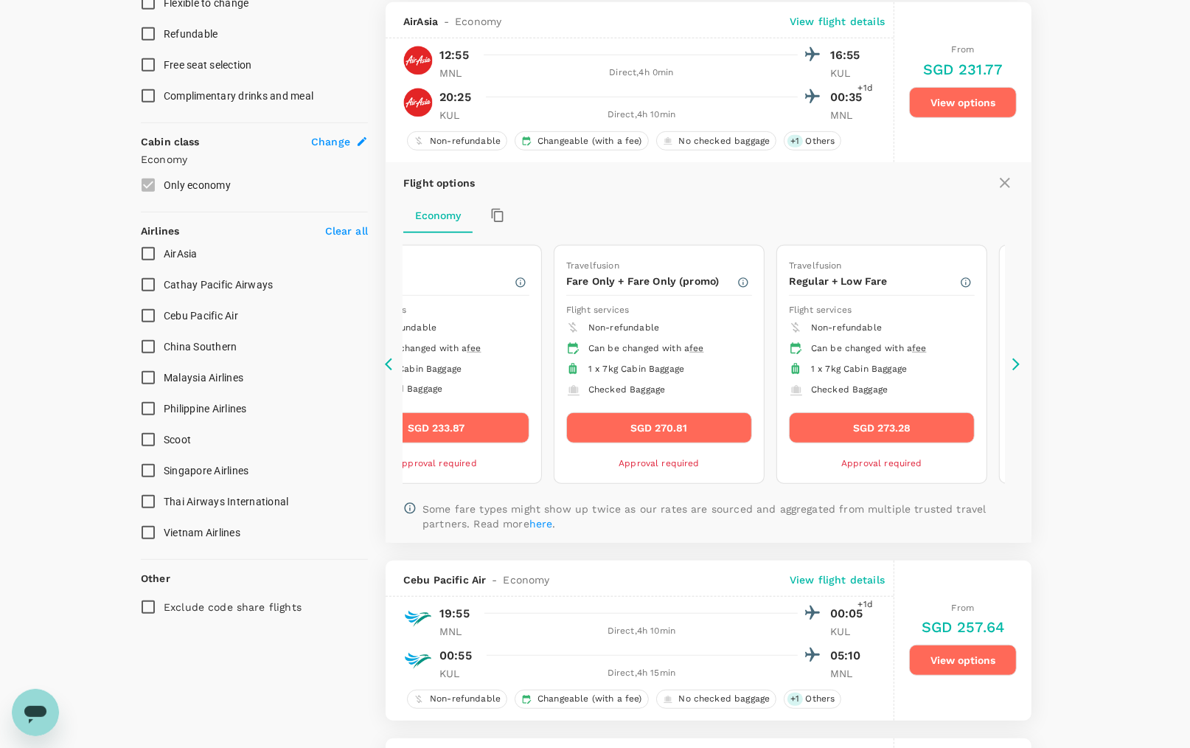
click at [395, 361] on icon at bounding box center [392, 364] width 15 height 15
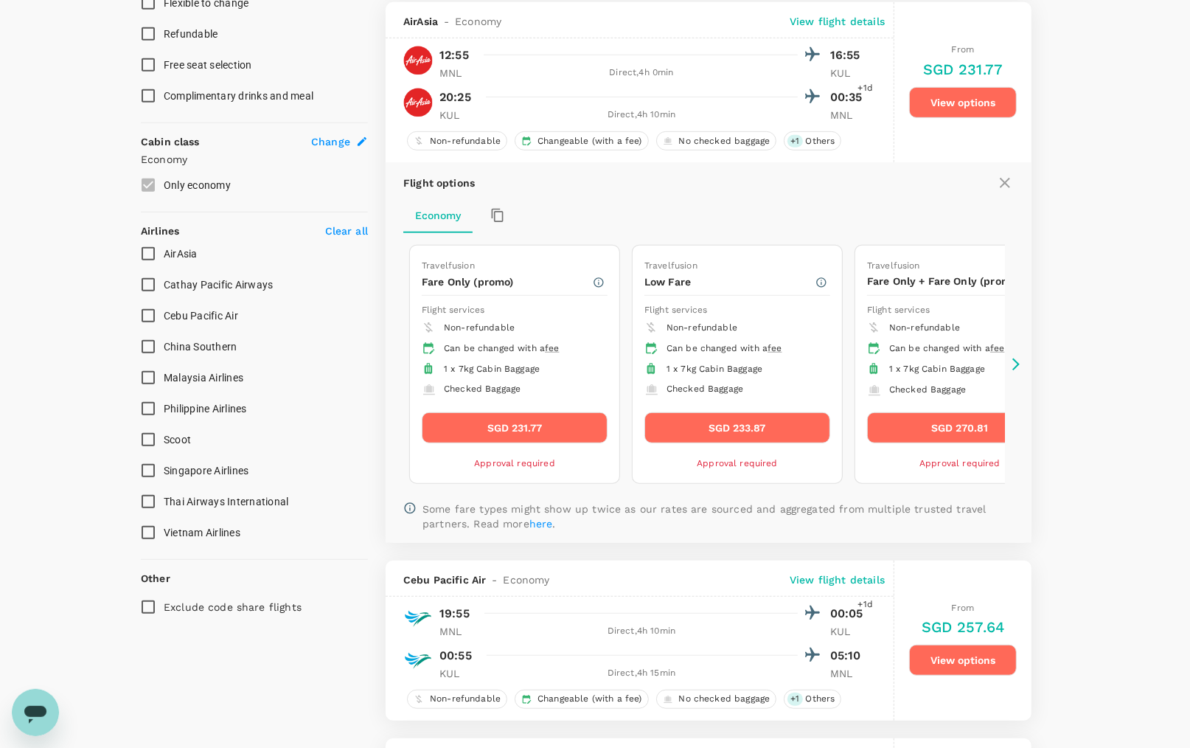
click at [395, 361] on icon at bounding box center [392, 364] width 15 height 15
click at [1013, 358] on icon at bounding box center [1016, 364] width 15 height 15
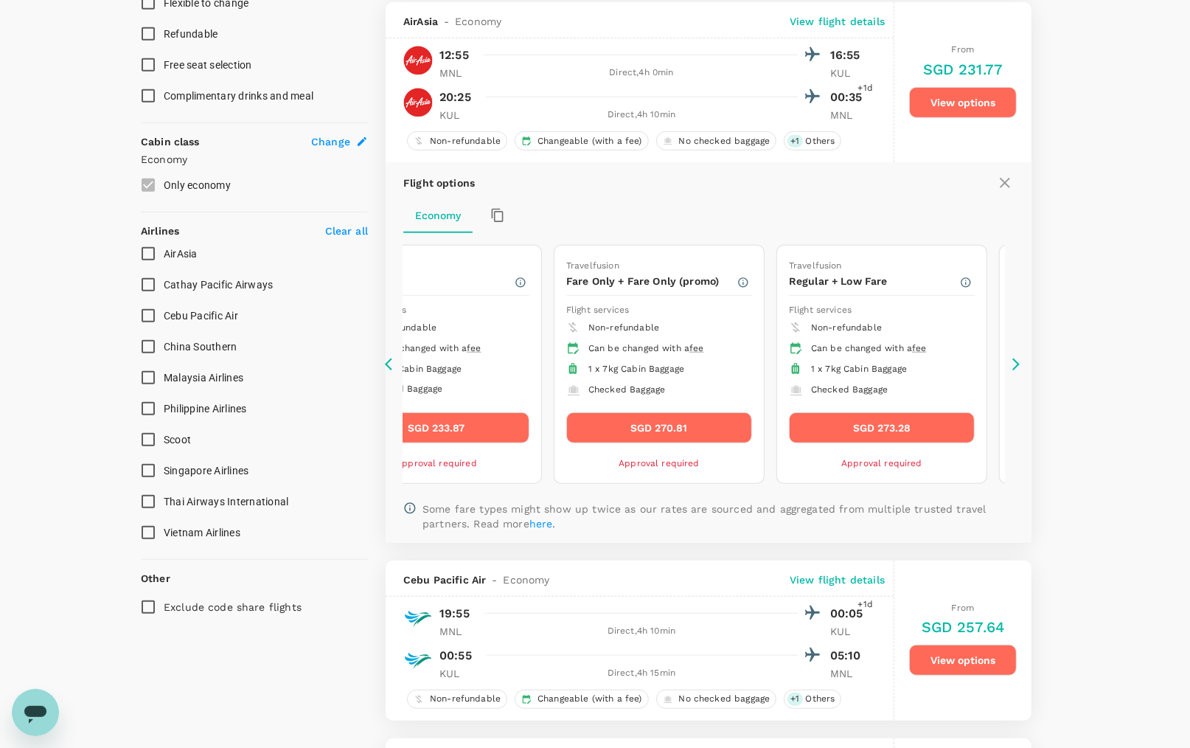
click at [390, 360] on icon at bounding box center [392, 364] width 15 height 15
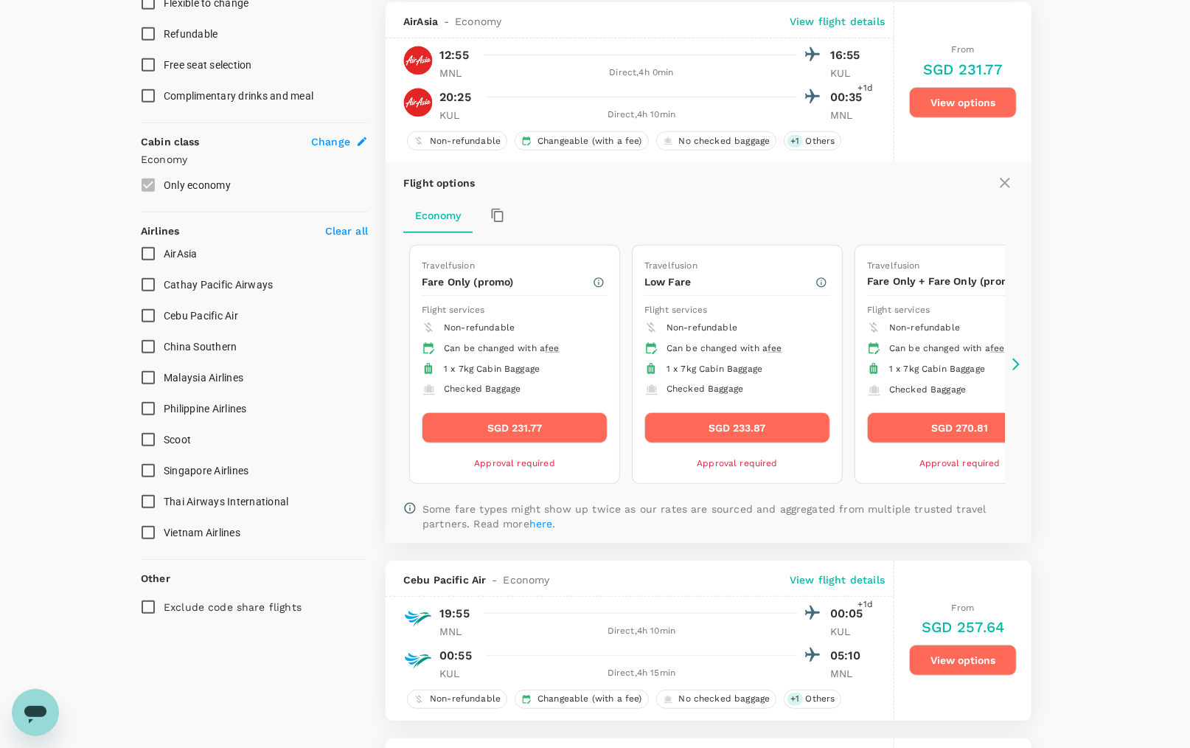
click at [1001, 359] on li "1 x 7kg Cabin Baggage" at bounding box center [960, 369] width 186 height 21
click at [1016, 362] on icon at bounding box center [1016, 364] width 7 height 13
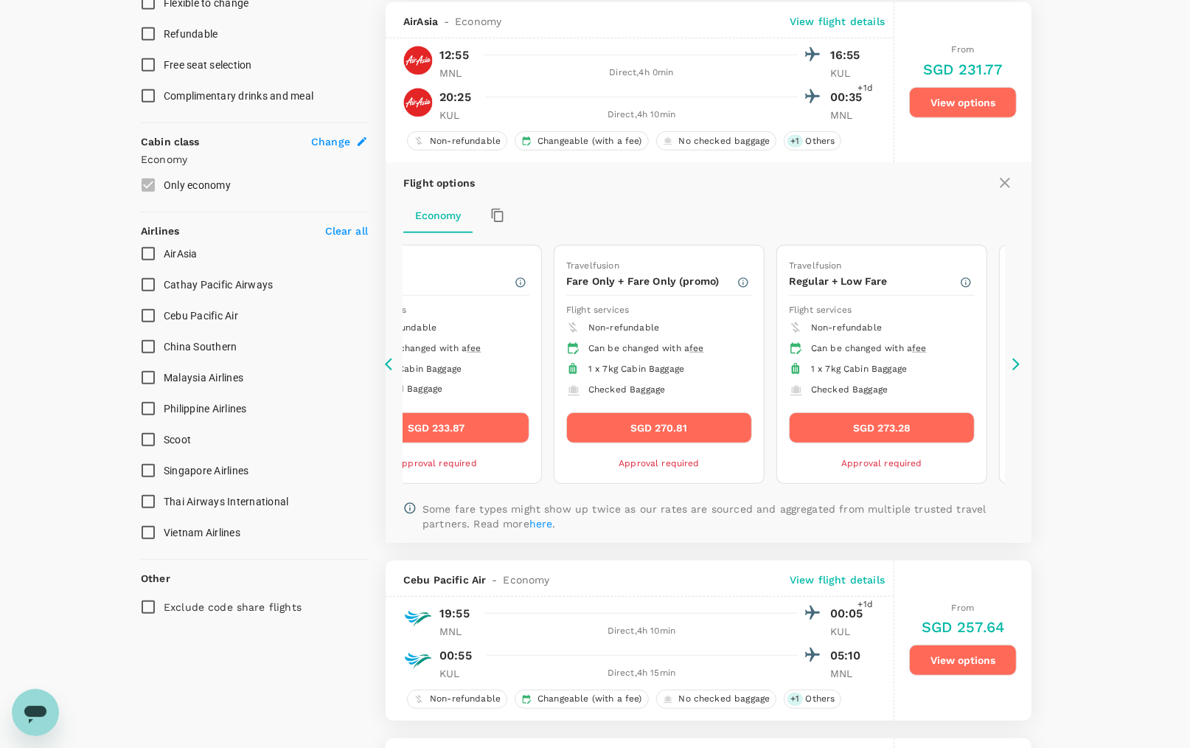
click at [392, 357] on icon at bounding box center [392, 364] width 15 height 15
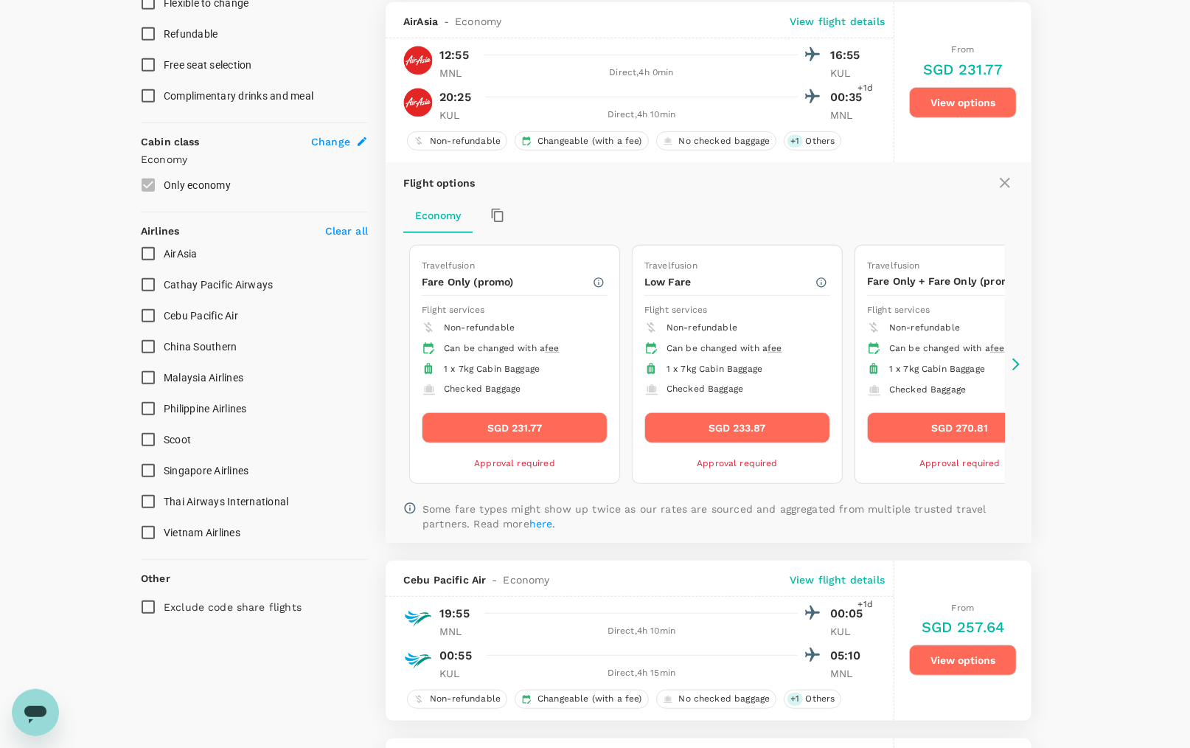
click at [392, 357] on icon at bounding box center [392, 364] width 15 height 15
click at [583, 425] on button "SGD 231.77" at bounding box center [515, 427] width 186 height 31
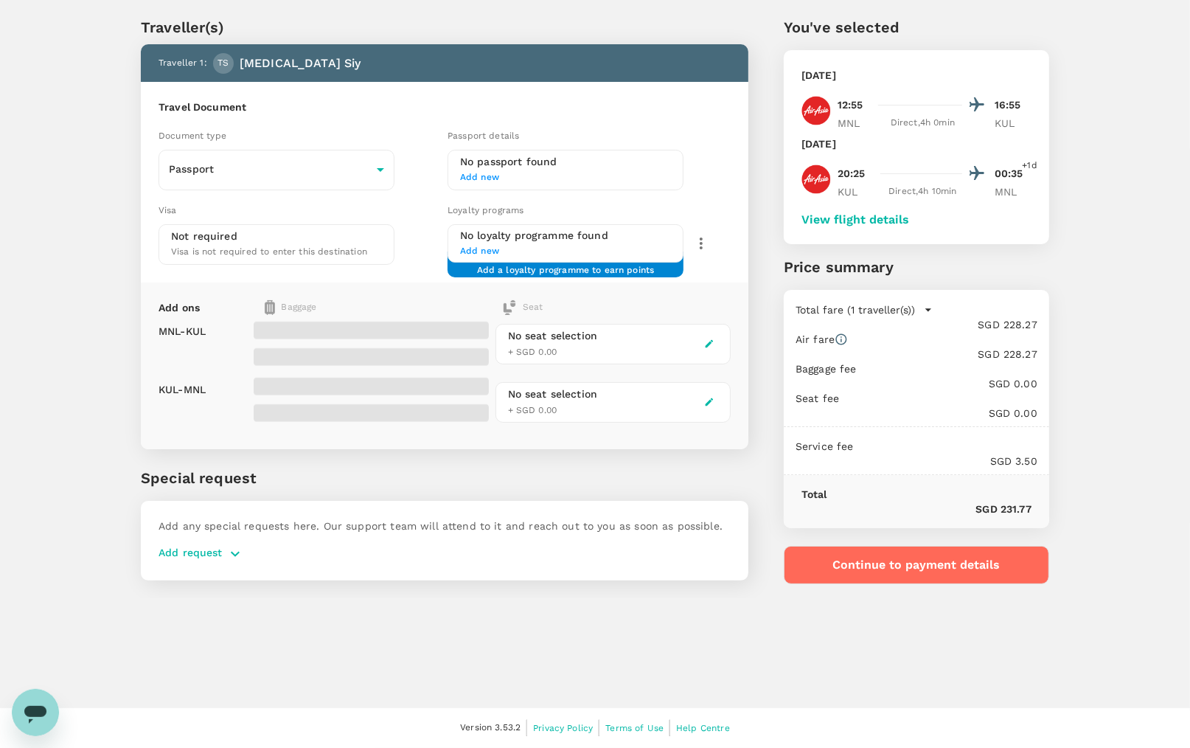
scroll to position [38, 0]
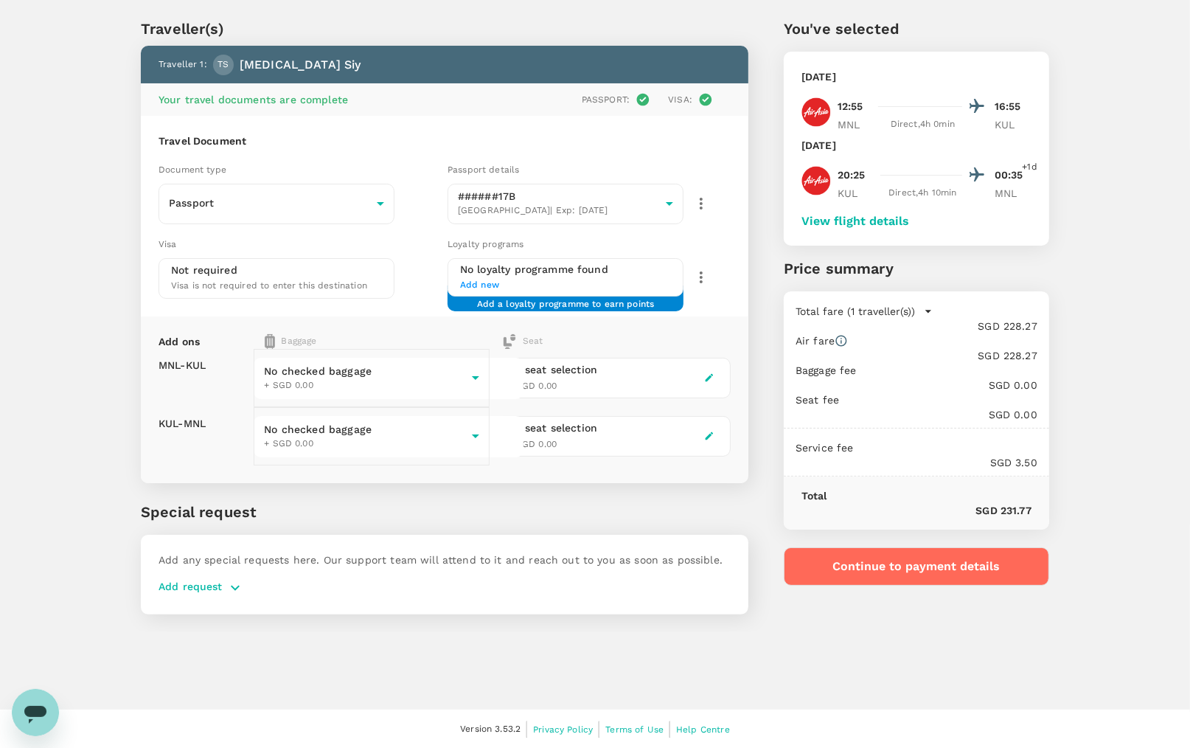
click at [475, 381] on body "Back to flight results Flight review Traveller(s) Traveller 1 : TS [MEDICAL_DAT…" at bounding box center [595, 356] width 1190 height 788
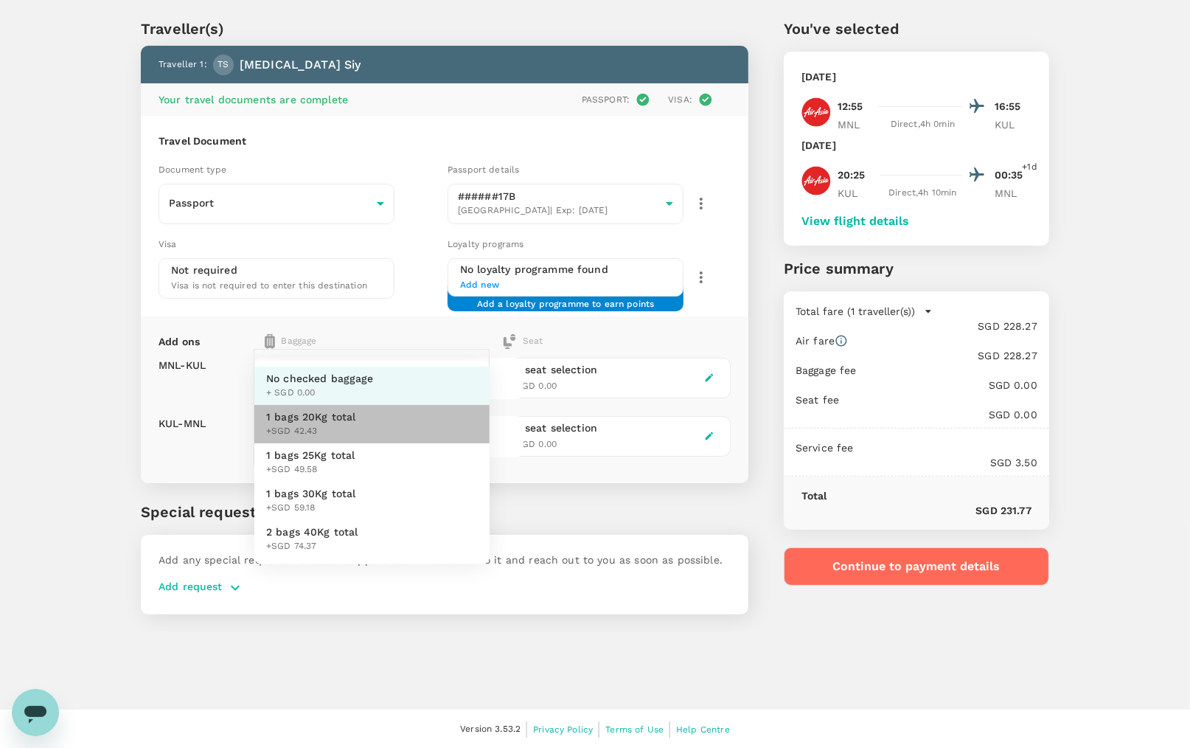
click at [435, 443] on li "1 bags 20Kg total +SGD 42.43" at bounding box center [371, 424] width 235 height 38
type input "1 - 42.43"
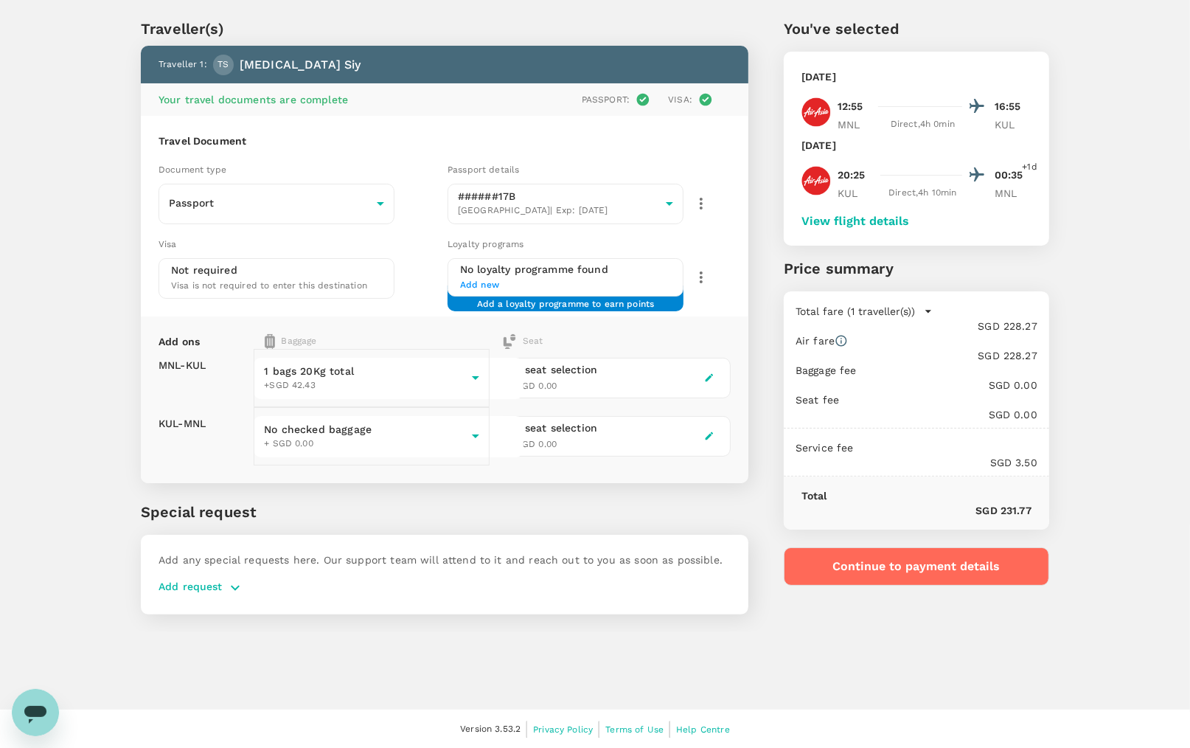
click at [431, 437] on body "Back to flight results Flight review Traveller(s) Traveller 1 : TS [MEDICAL_DAT…" at bounding box center [595, 356] width 1190 height 788
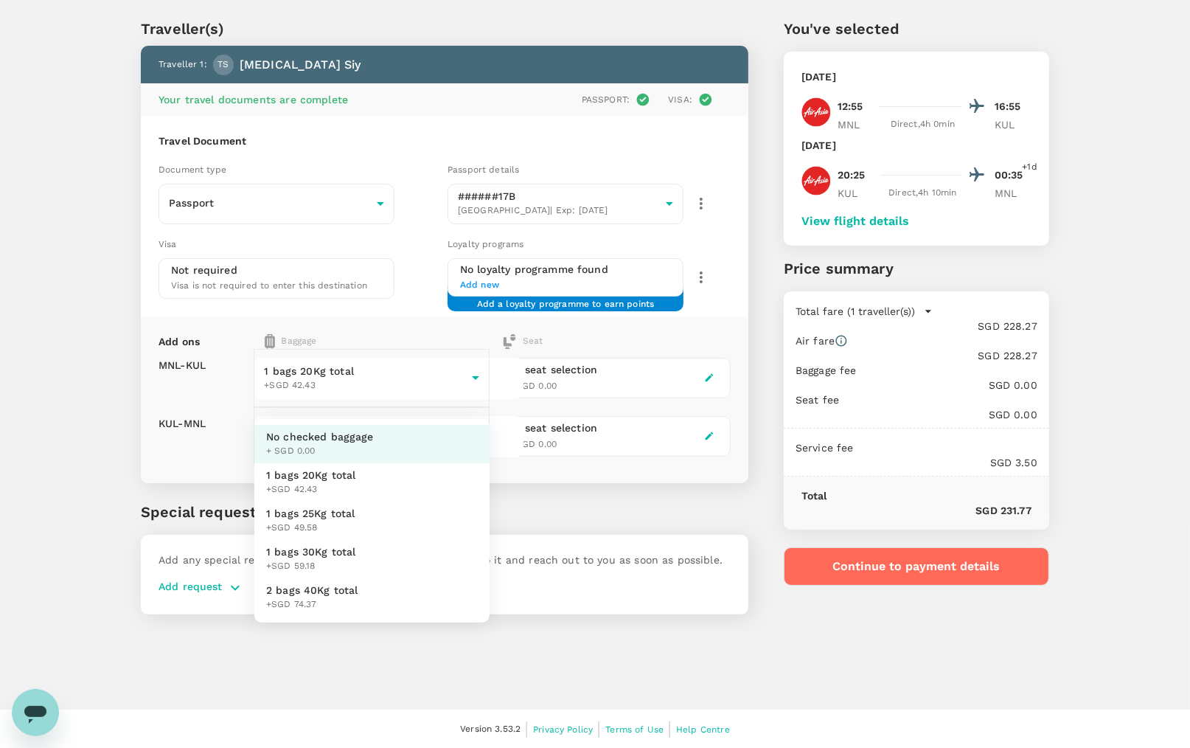
click at [396, 501] on li "1 bags 20Kg total +SGD 42.43" at bounding box center [371, 482] width 235 height 38
type input "1 - 42.43"
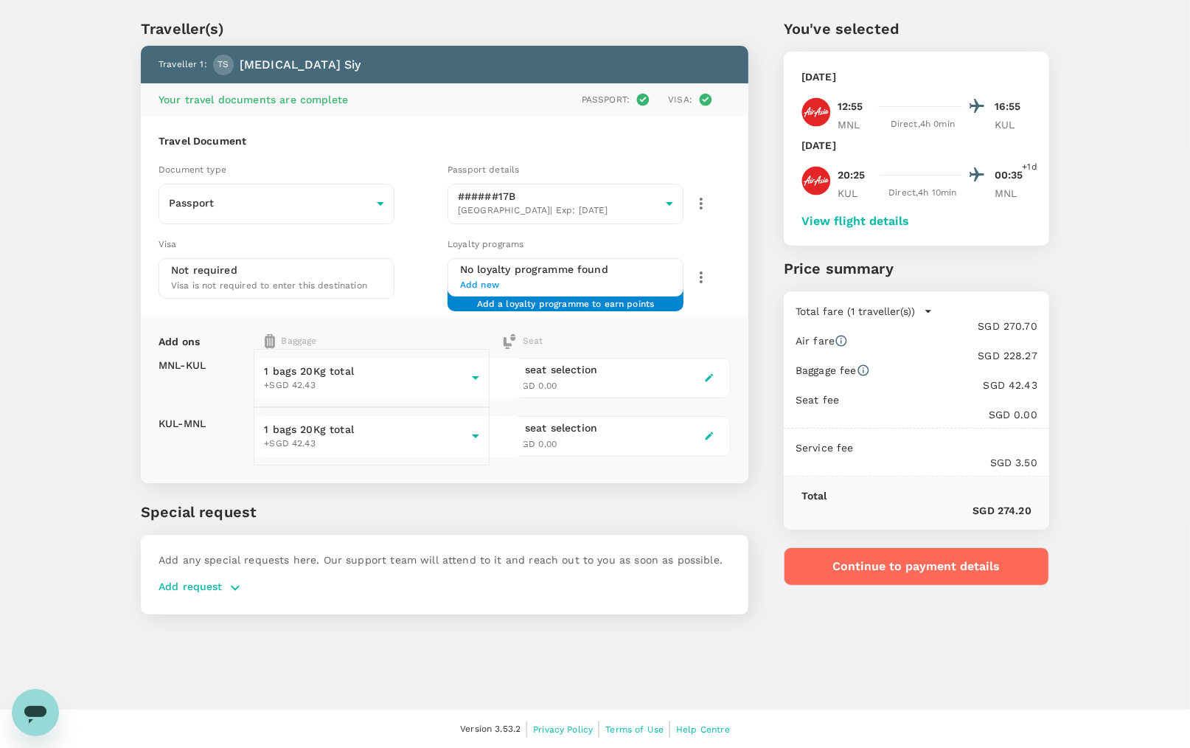
click at [581, 502] on p "Special request" at bounding box center [445, 512] width 608 height 22
click at [672, 213] on body "Back to flight results Flight review Traveller(s) Traveller 1 : TS [MEDICAL_DAT…" at bounding box center [595, 356] width 1190 height 788
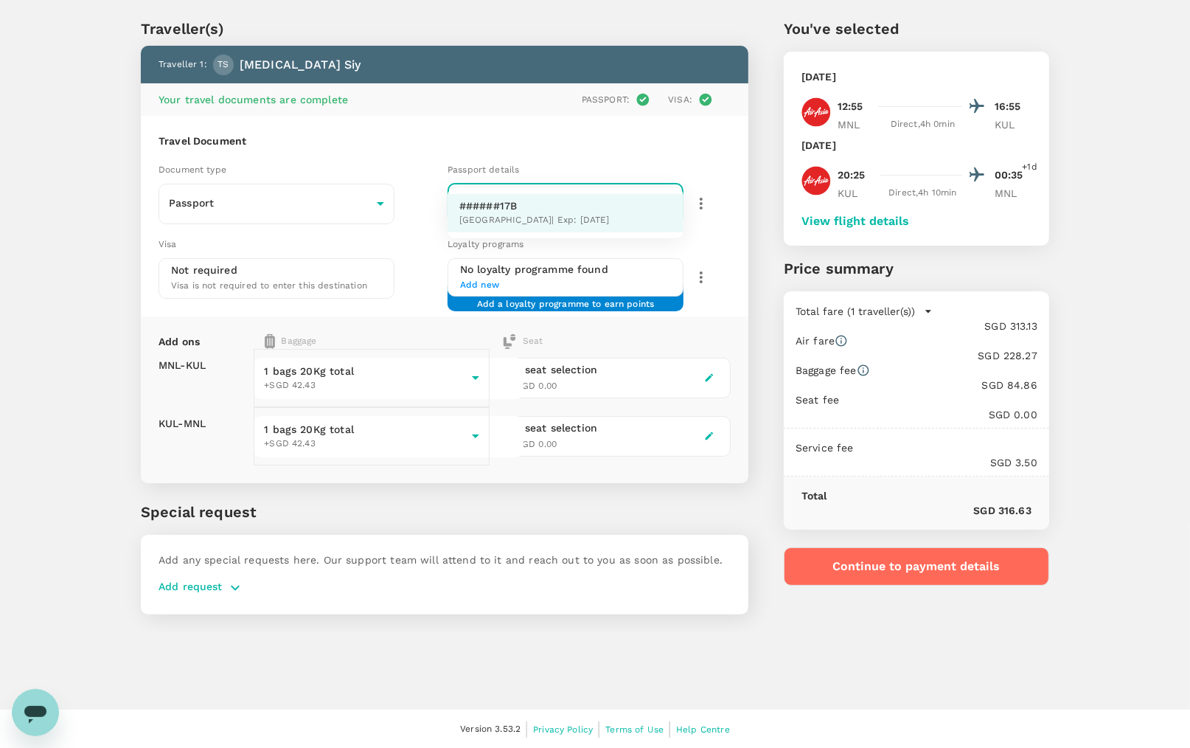
click at [672, 213] on div at bounding box center [595, 374] width 1190 height 748
click at [704, 207] on icon "button" at bounding box center [701, 204] width 18 height 18
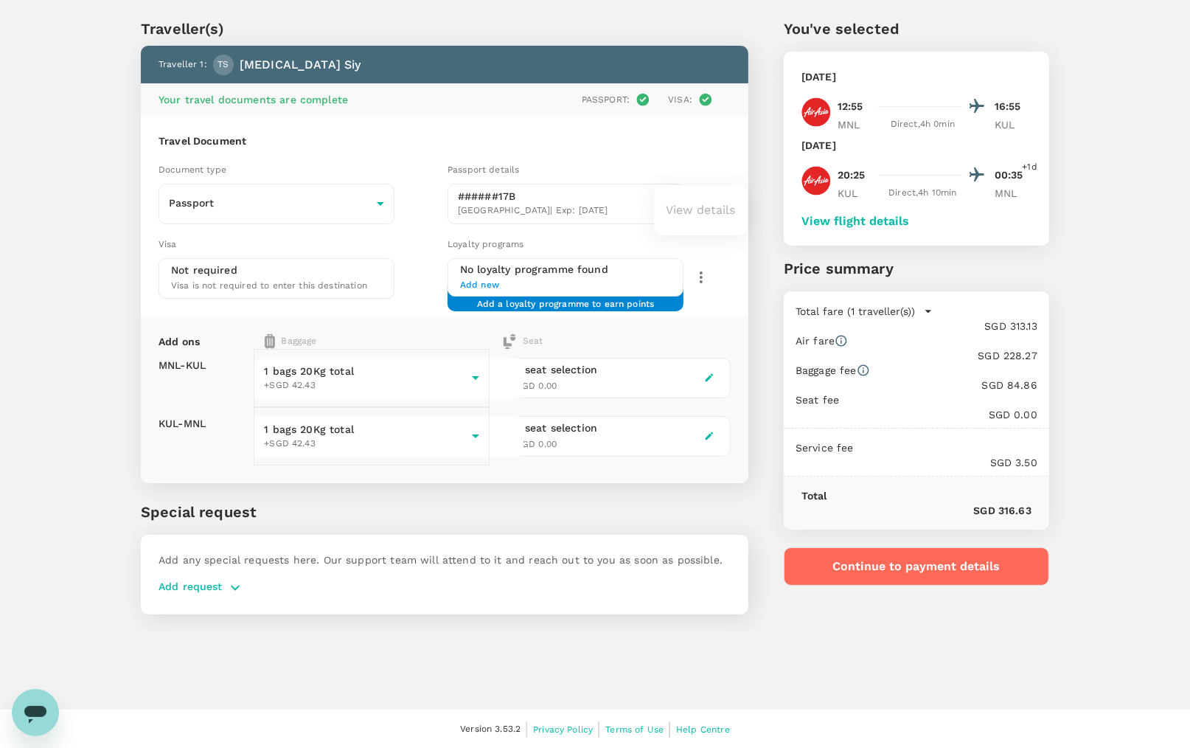
click at [710, 229] on ul "View details" at bounding box center [701, 210] width 94 height 38
click at [719, 190] on div at bounding box center [595, 374] width 1190 height 748
click at [237, 586] on icon "button" at bounding box center [235, 587] width 9 height 5
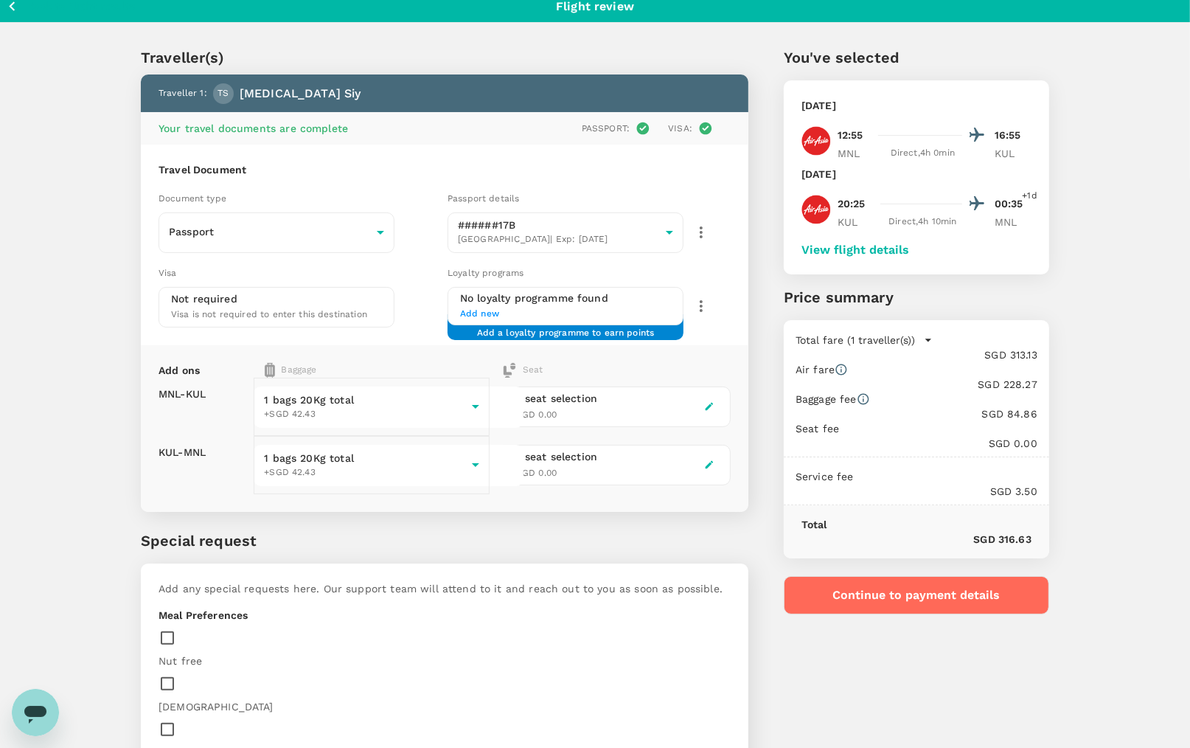
scroll to position [0, 0]
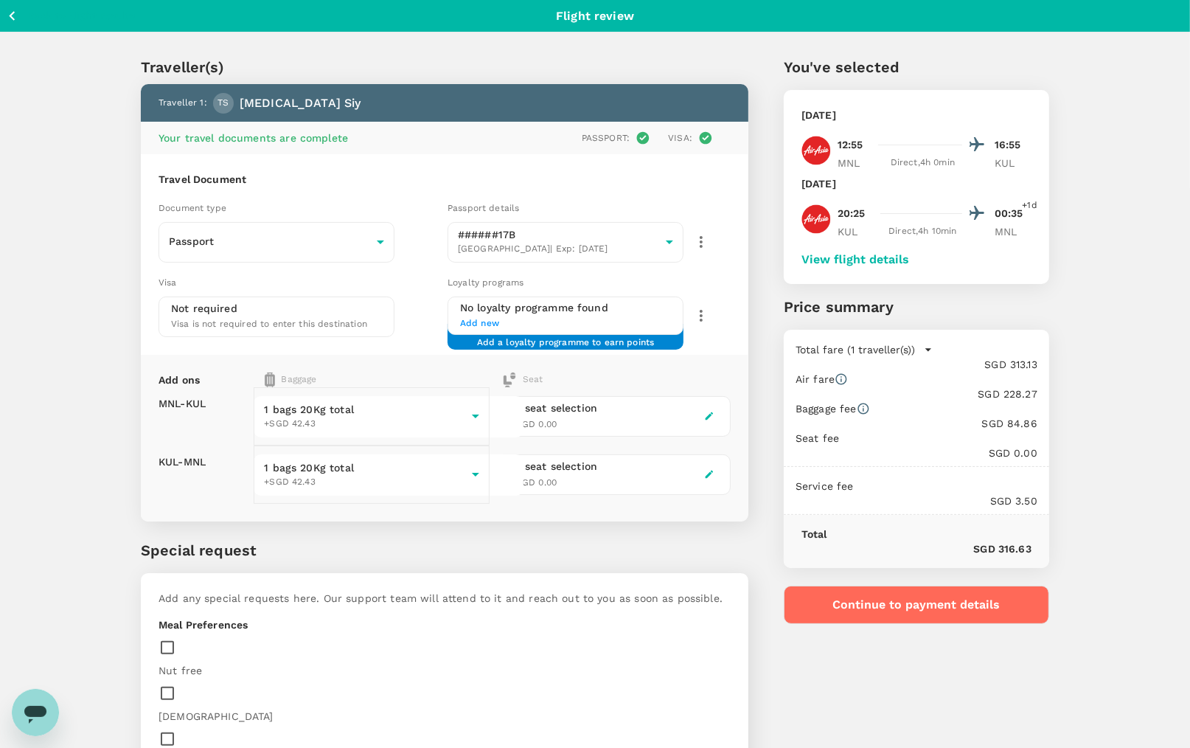
click at [878, 586] on button "Continue to payment details" at bounding box center [916, 605] width 265 height 38
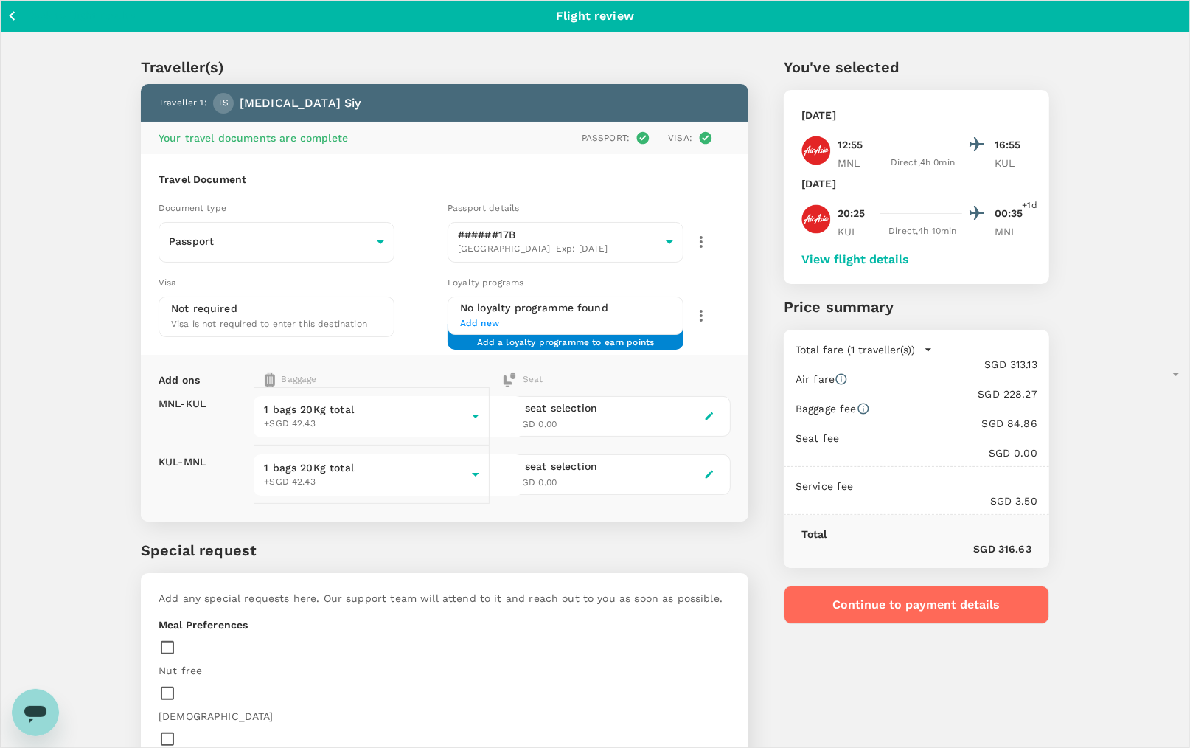
type input "9e3f84f6-e8e2-4b84-9802-540fead0bac2"
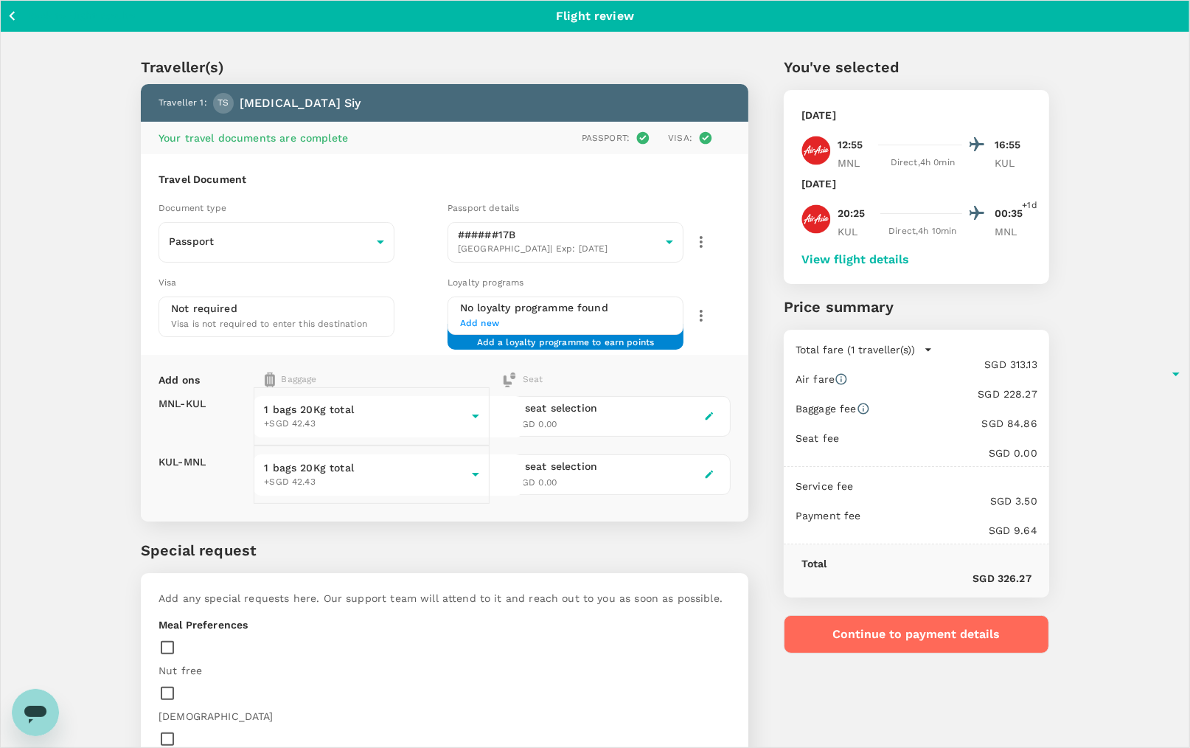
type textarea "Meet with Infopro and PayNet"
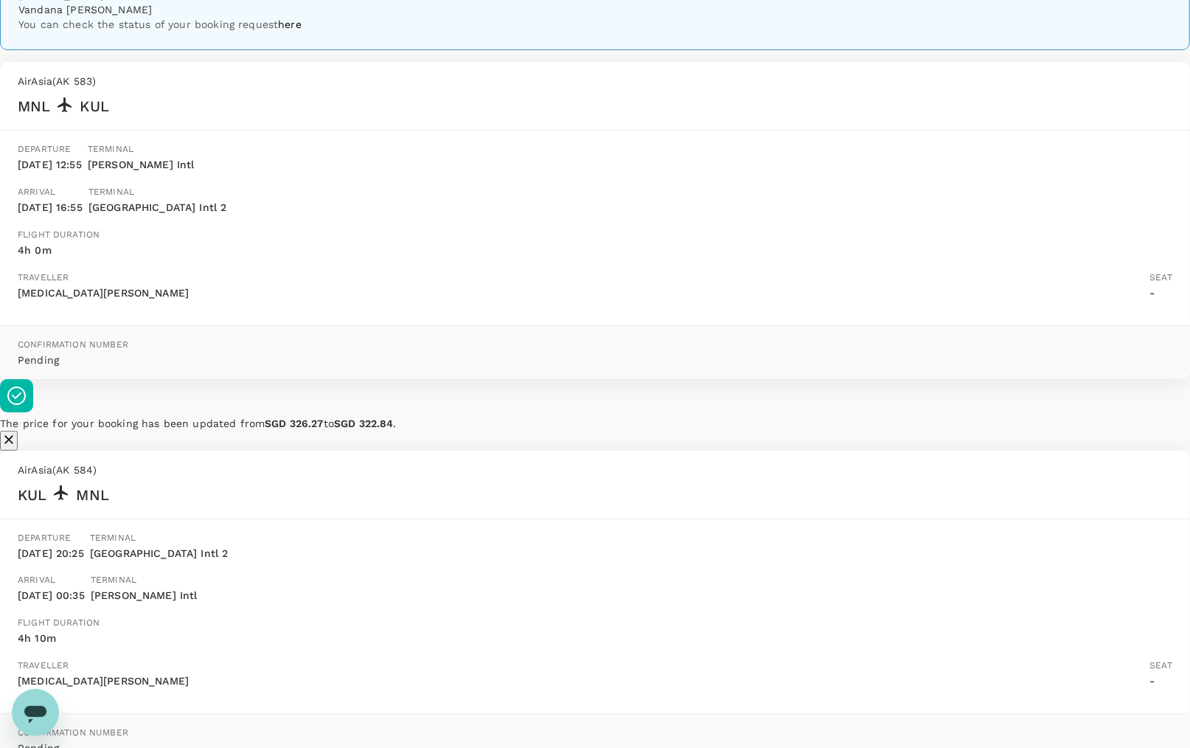
scroll to position [187, 0]
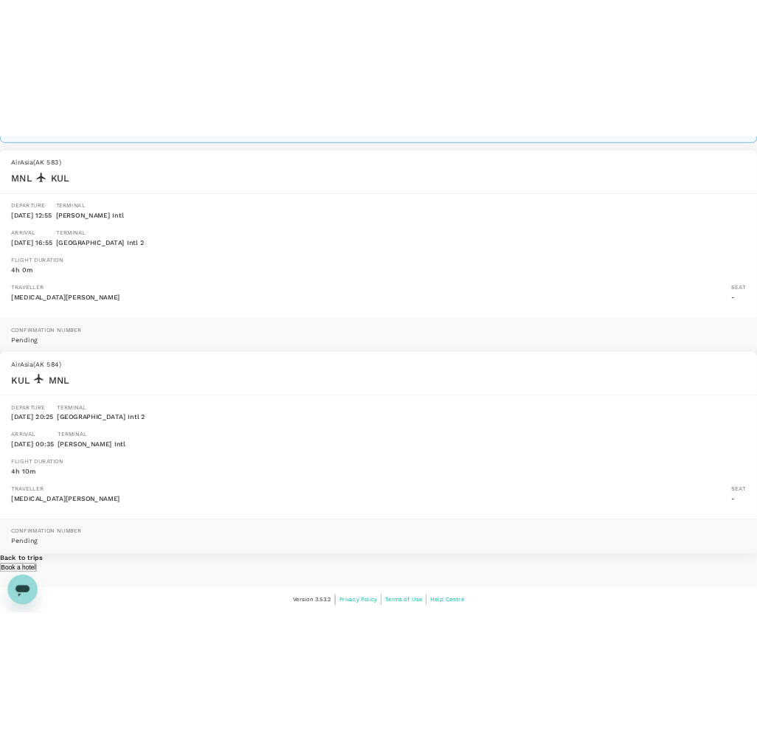
scroll to position [0, 0]
